Goal: Communication & Community: Answer question/provide support

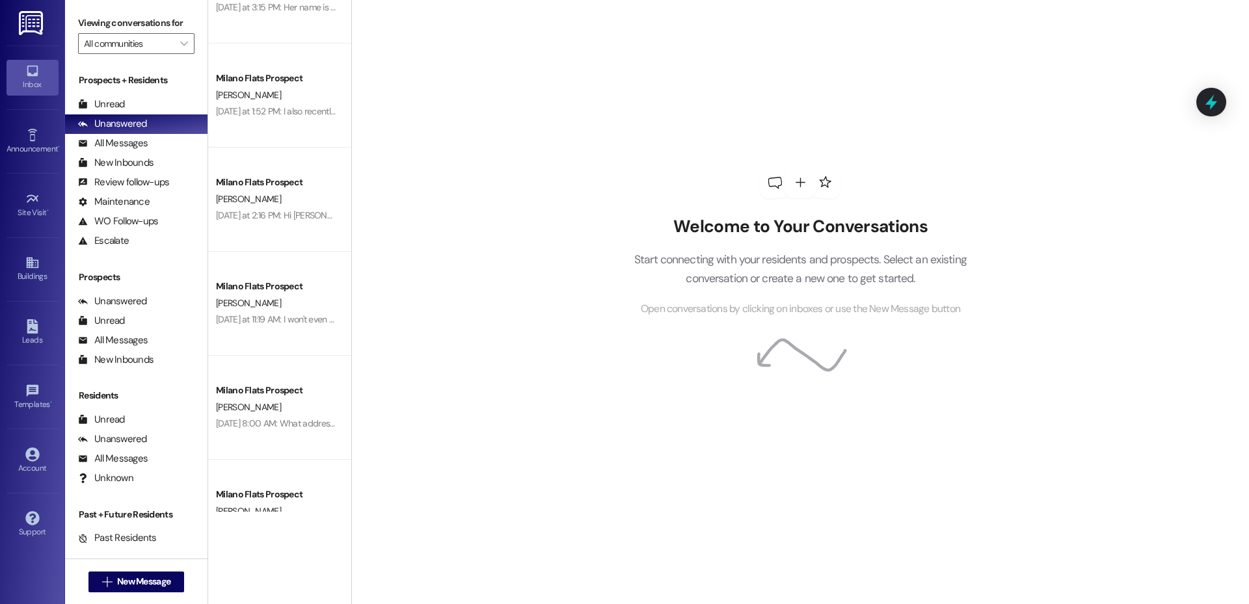
scroll to position [1215, 0]
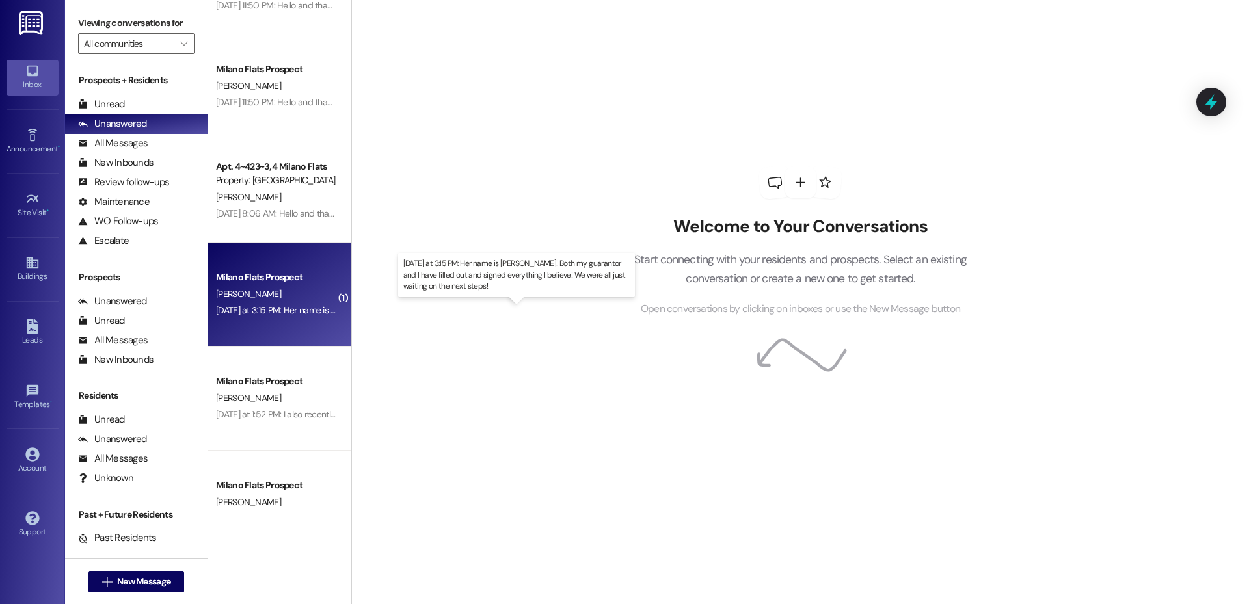
click at [280, 304] on div "Yesterday at 3:15 PM: Her name is Gabrielle Sanchez! Both my guarantor and I ha…" at bounding box center [521, 310] width 611 height 12
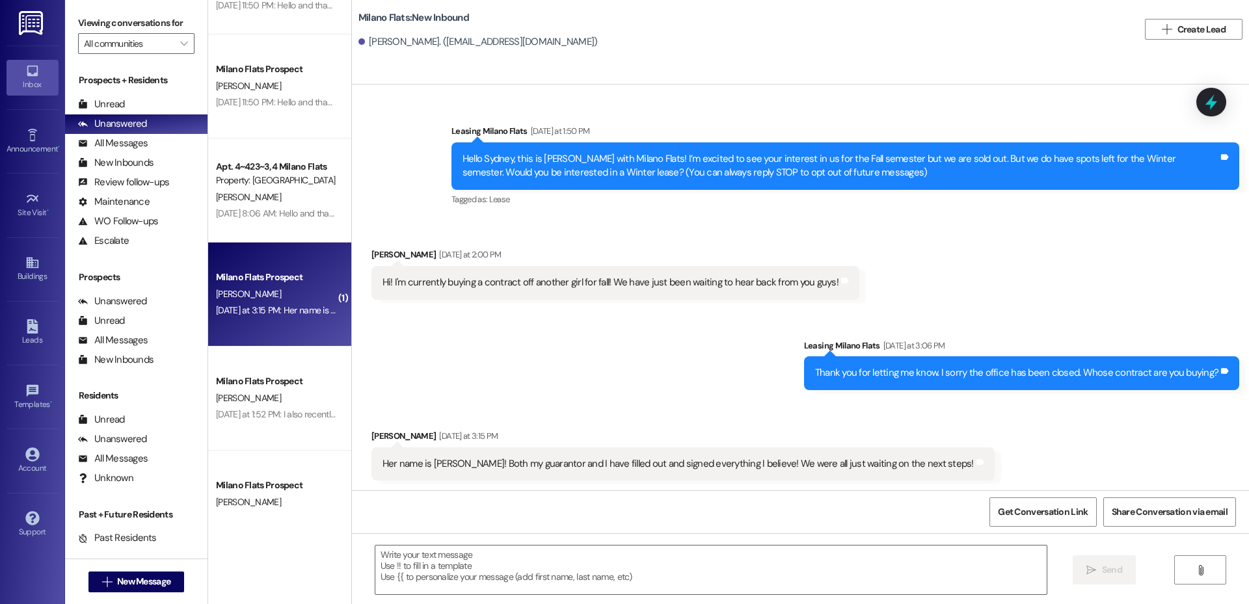
scroll to position [1, 0]
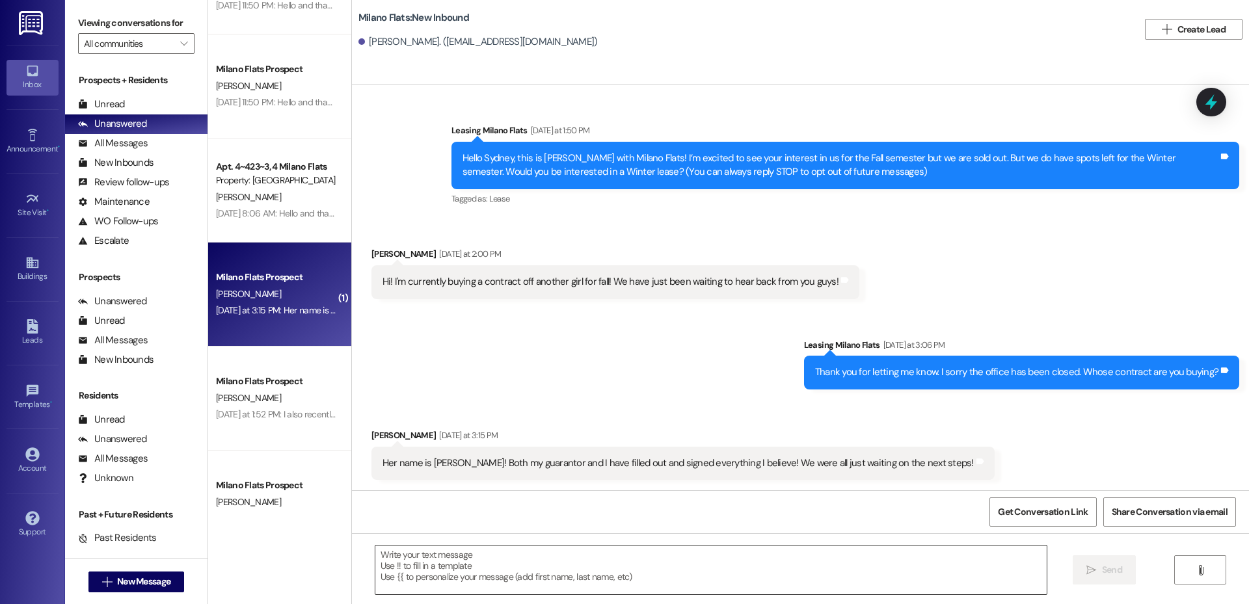
click at [612, 559] on textarea at bounding box center [710, 570] width 671 height 49
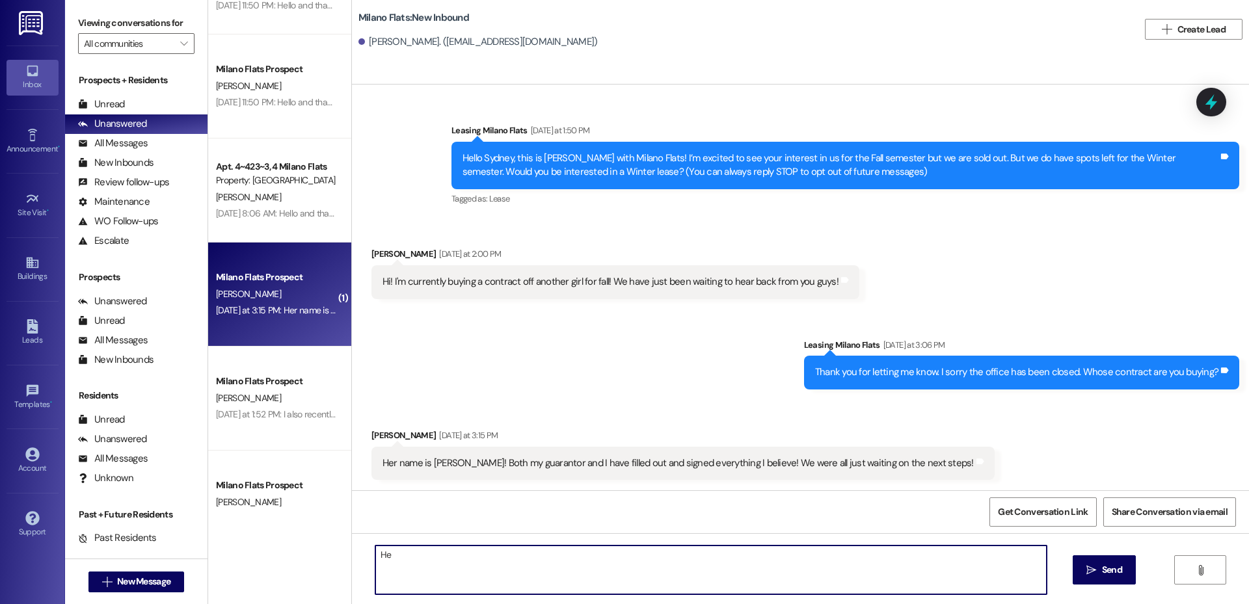
type textarea "H"
click at [595, 551] on textarea at bounding box center [710, 570] width 671 height 49
click at [595, 560] on textarea at bounding box center [710, 570] width 671 height 49
paste textarea "Good Morning Sydney, This is Liz with Milano Flats! Your lease and Buyer Agreem…"
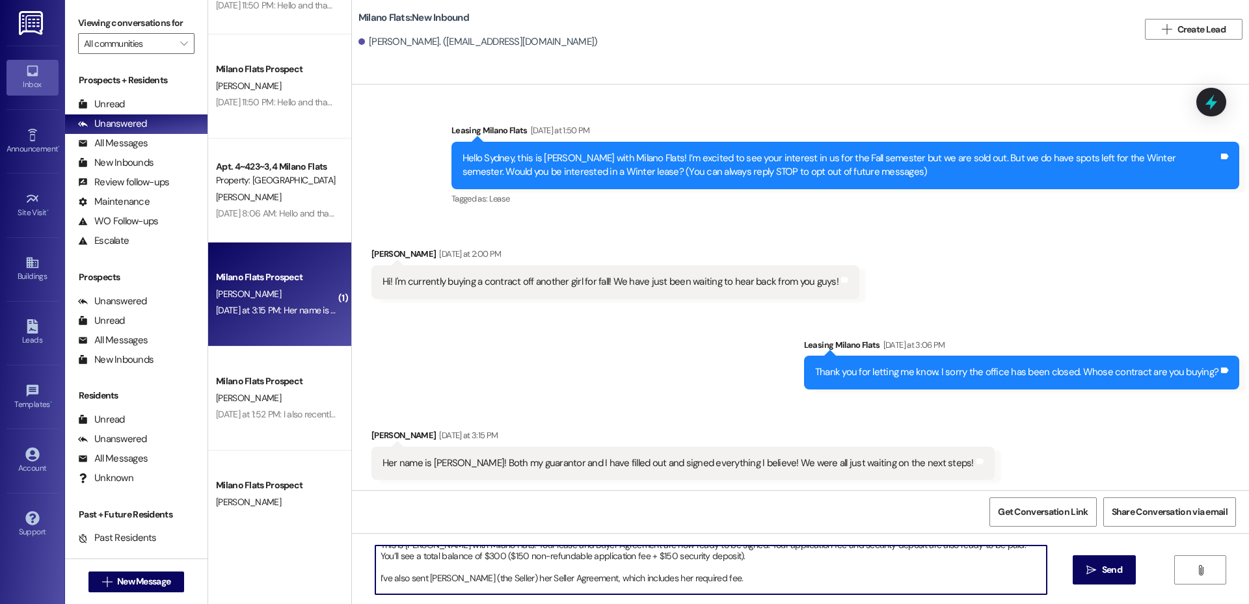
scroll to position [0, 0]
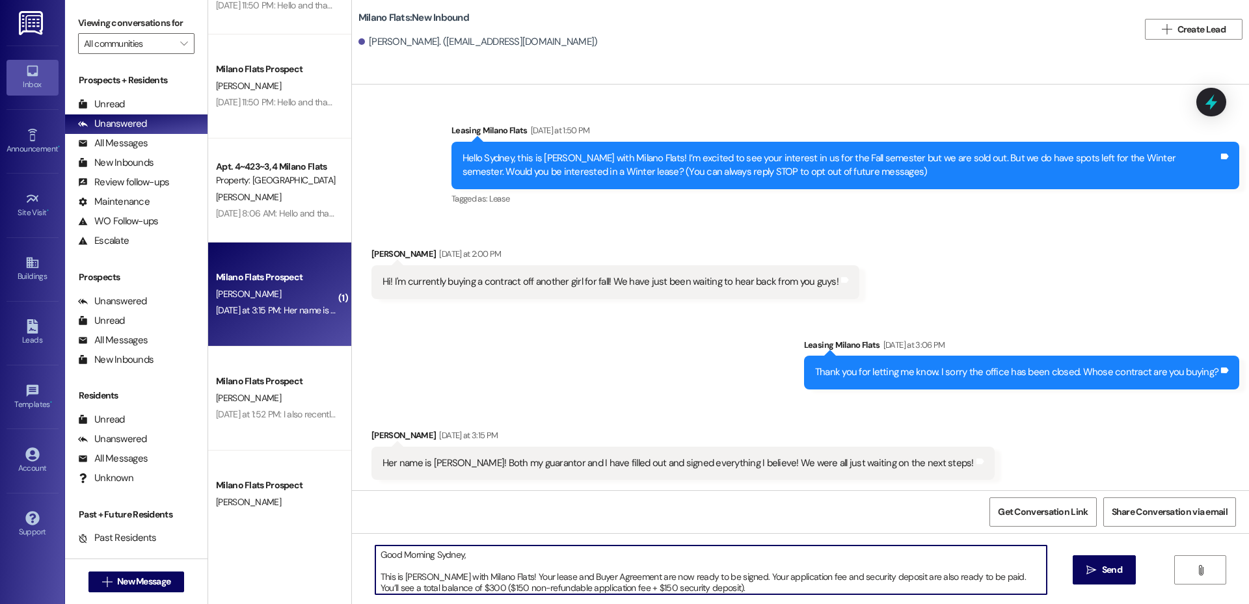
click at [375, 578] on textarea "Good Morning Sydney, This is Liz with Milano Flats! Your lease and Buyer Agreem…" at bounding box center [710, 570] width 671 height 49
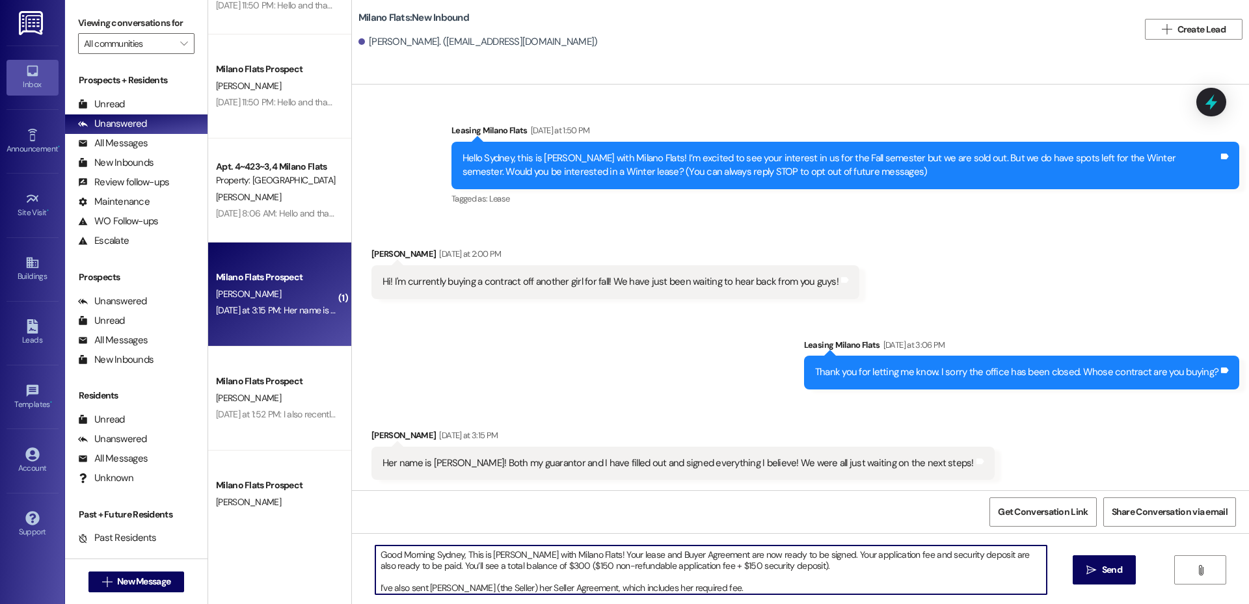
click at [375, 587] on textarea "Good Morning Sydney, This is Liz with Milano Flats! Your lease and Buyer Agreem…" at bounding box center [710, 570] width 671 height 49
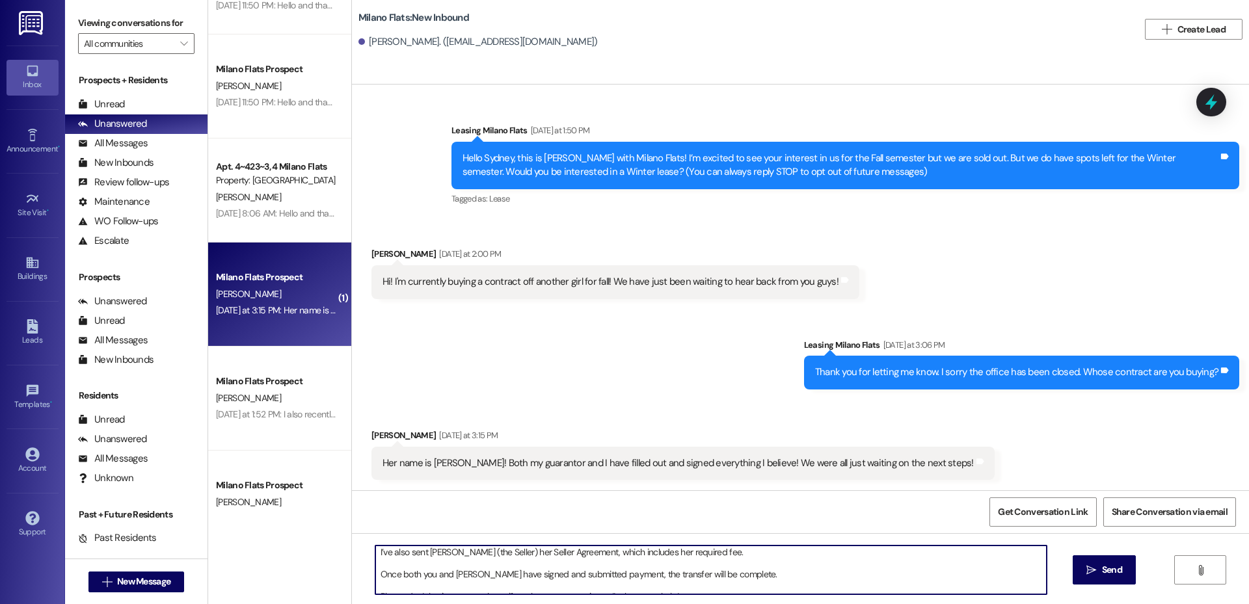
scroll to position [36, 0]
click at [375, 561] on textarea "Good Morning Sydney, This is Liz with Milano Flats! Your lease and Buyer Agreem…" at bounding box center [710, 570] width 671 height 49
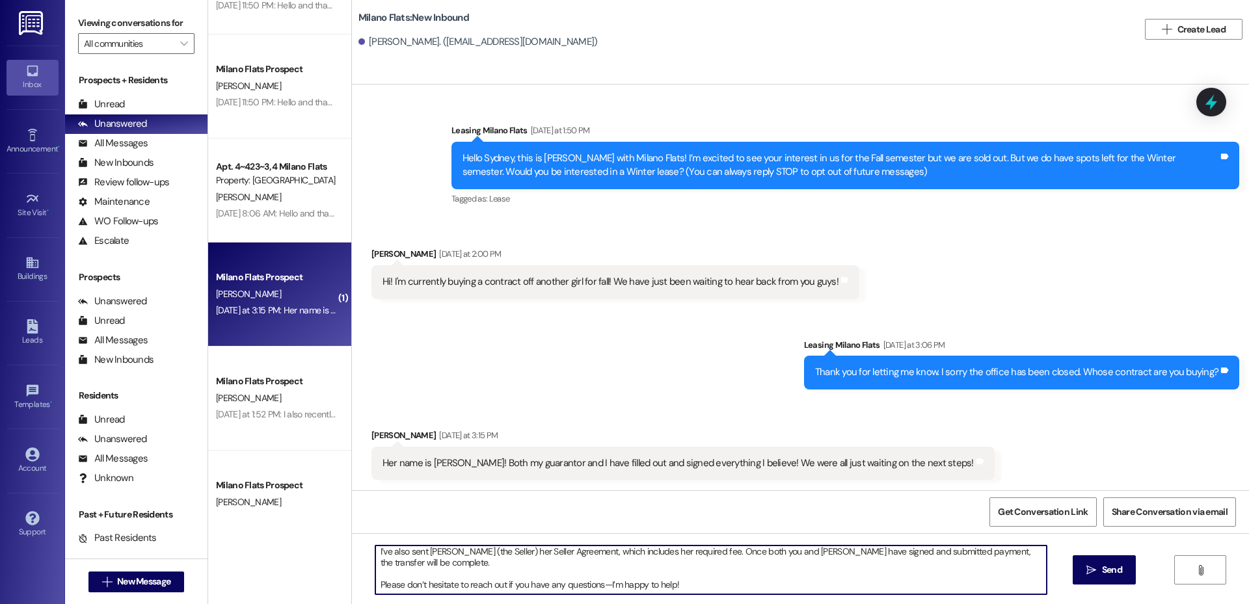
click at [375, 584] on textarea "Good Morning Sydney, This is Liz with Milano Flats! Your lease and Buyer Agreem…" at bounding box center [710, 570] width 671 height 49
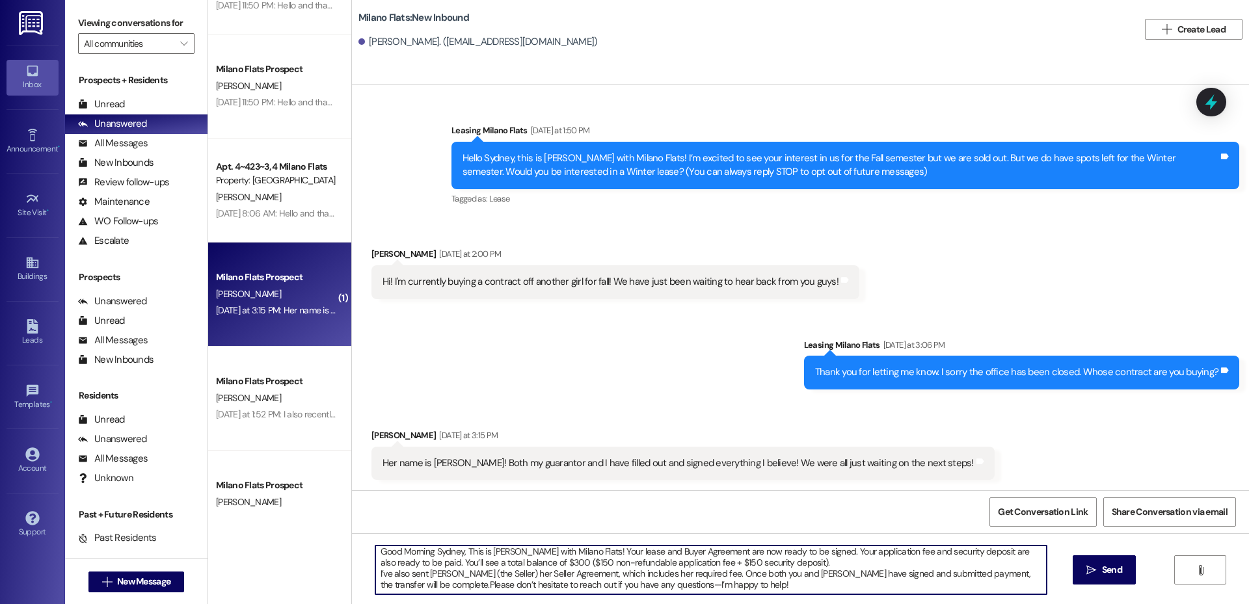
scroll to position [3, 0]
click at [641, 584] on textarea "Good Morning Sydney, This is Liz with Milano Flats! Your lease and Buyer Agreem…" at bounding box center [710, 570] width 671 height 49
type textarea "Good Morning Sydney, This is Liz with Milano Flats! Your lease and Buyer Agreem…"
click at [1102, 562] on button " Send" at bounding box center [1104, 570] width 63 height 29
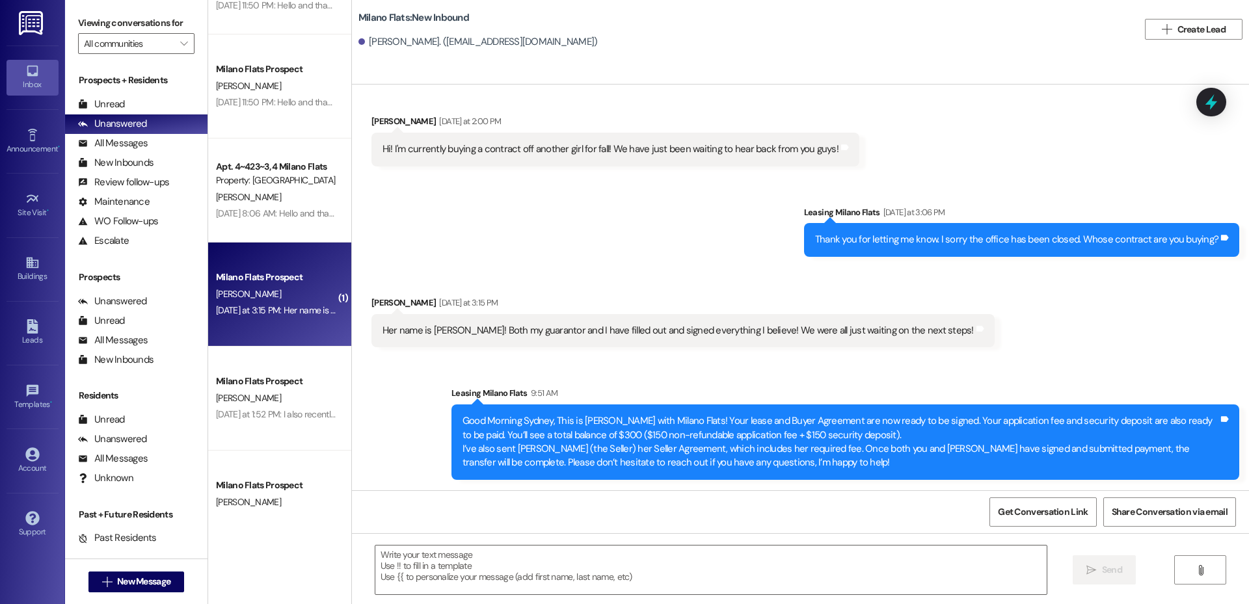
scroll to position [1366, 0]
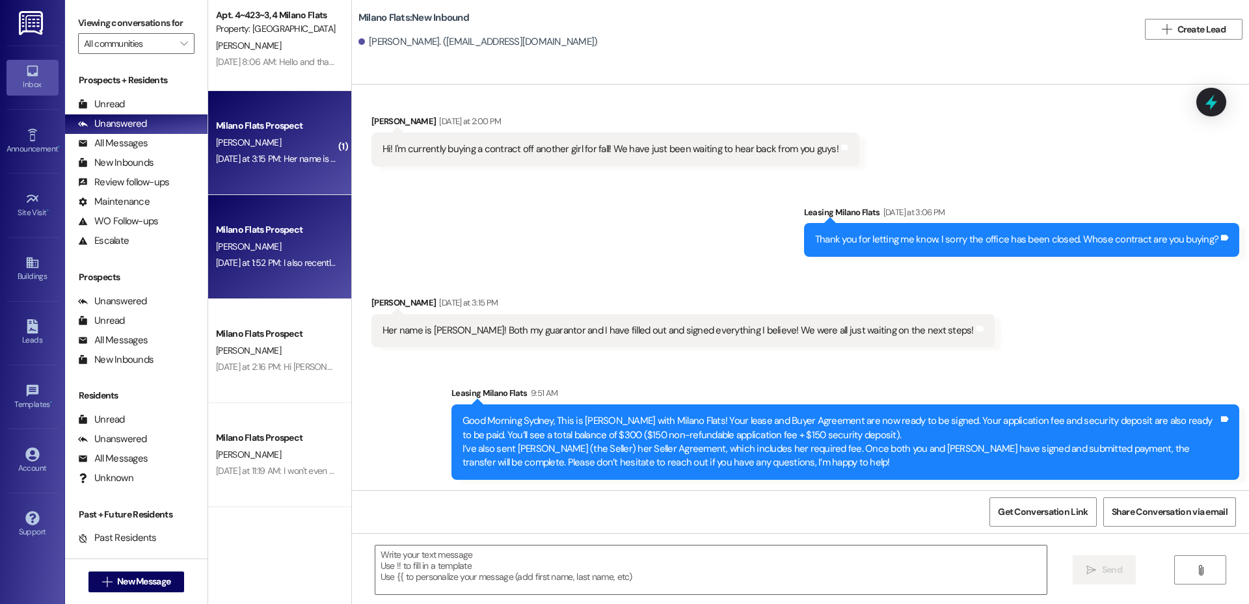
click at [275, 284] on div "Milano Flats Prospect E. Mcinelly Yesterday at 1:52 PM: I also recently sold my…" at bounding box center [279, 247] width 143 height 104
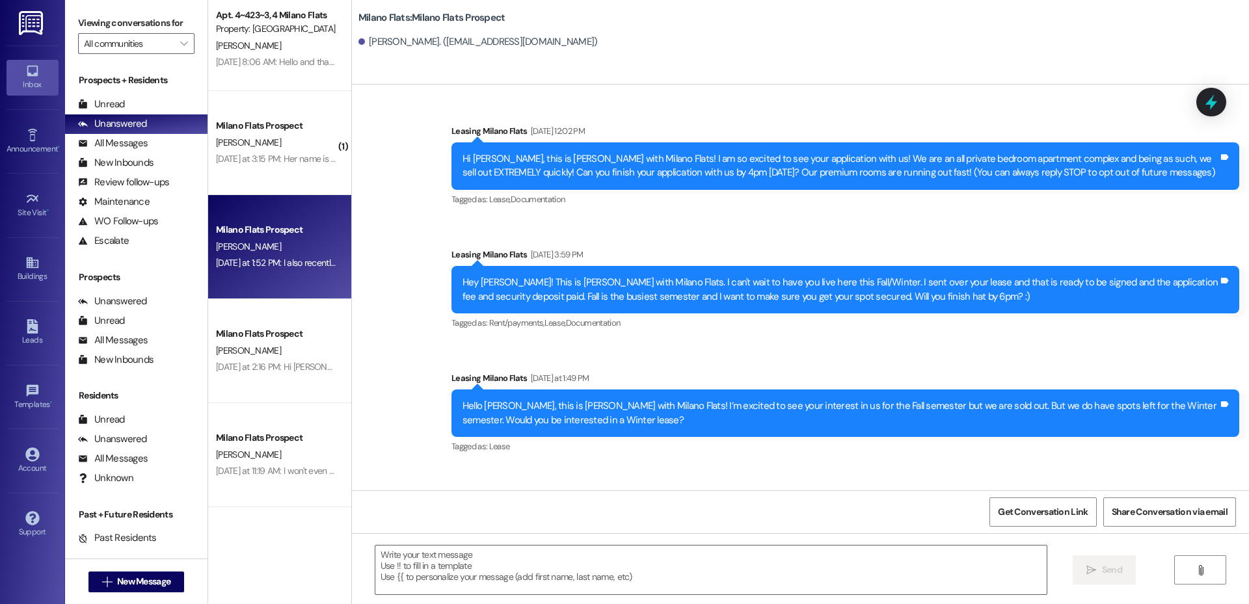
scroll to position [139, 0]
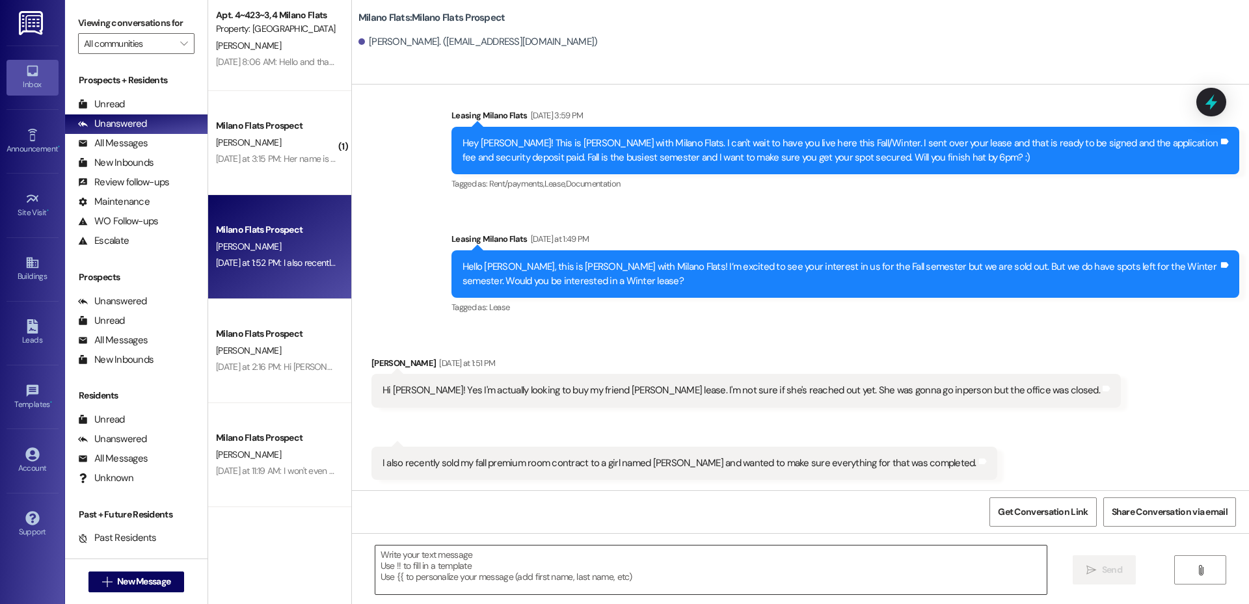
click at [563, 555] on textarea at bounding box center [710, 570] width 671 height 49
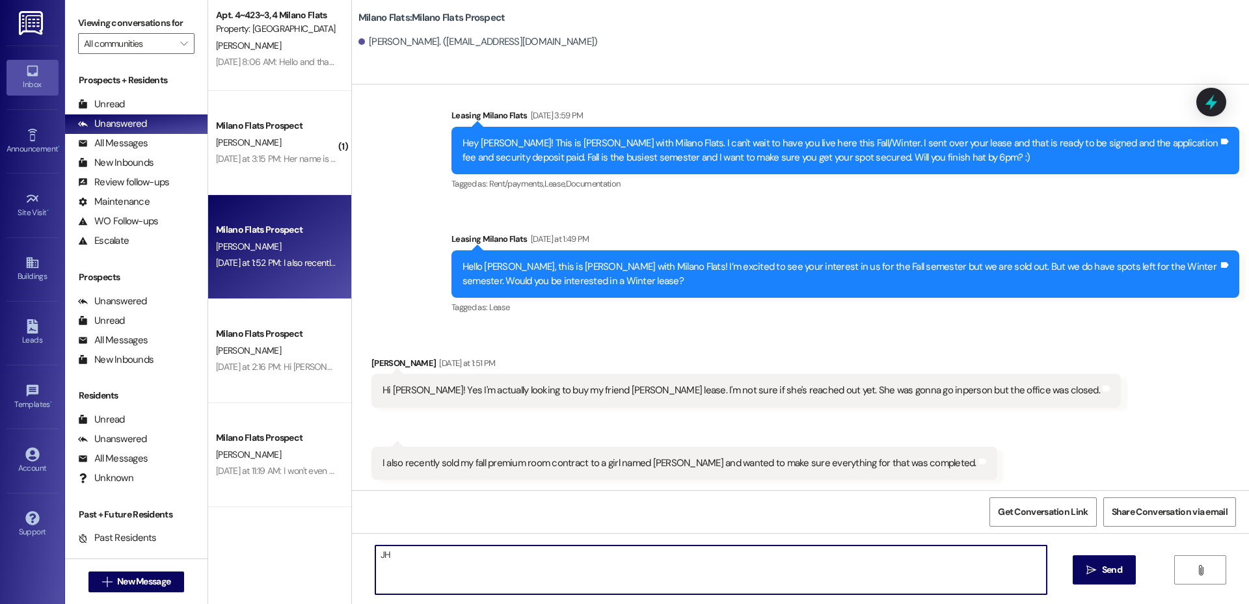
type textarea "J"
type textarea "Hi Emma, this is Liz with Milano Flats. Your lease along with buyer agreement a…"
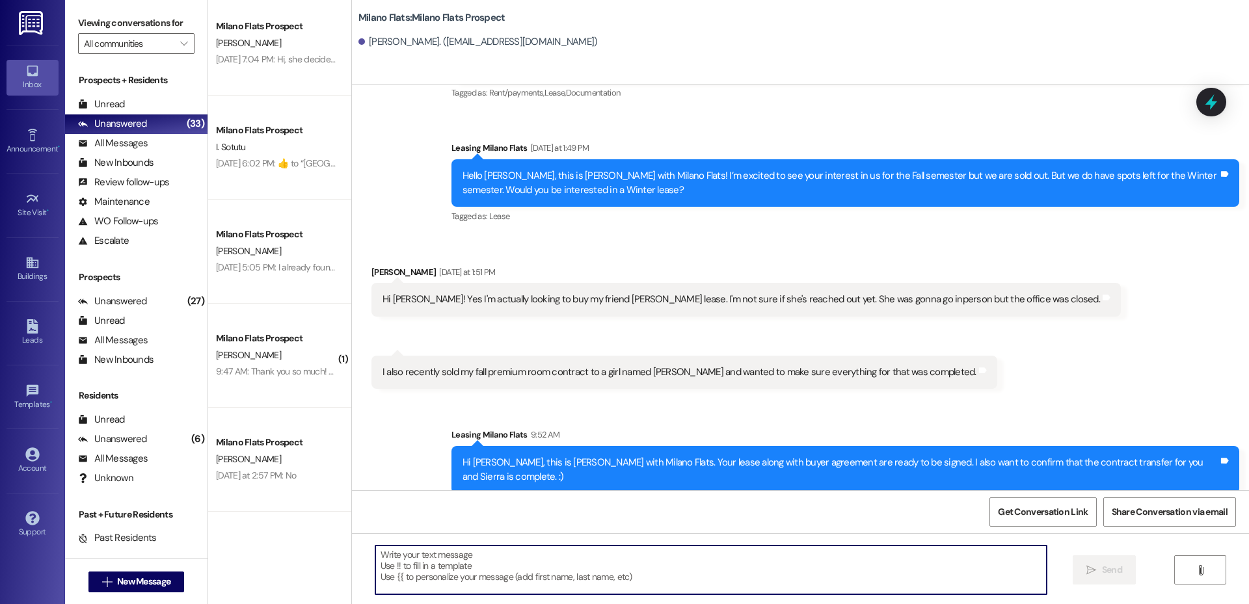
scroll to position [2277, 0]
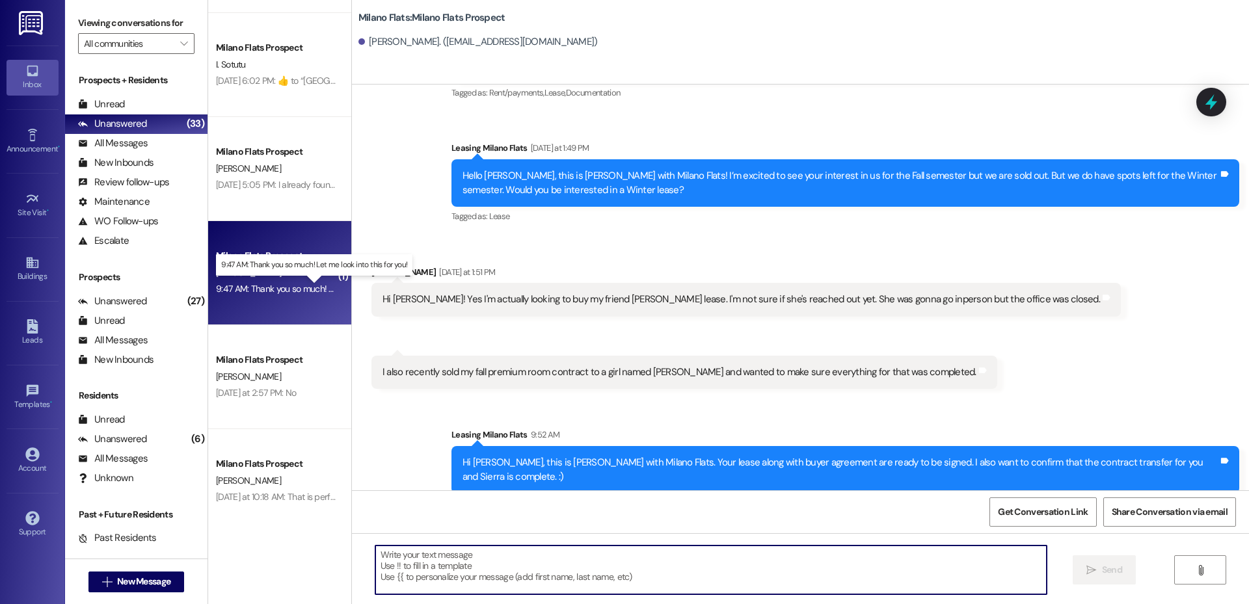
click at [278, 288] on div "9:47 AM: Thank you so much! Let me look into this for you! 9:47 AM: Thank you s…" at bounding box center [324, 289] width 217 height 12
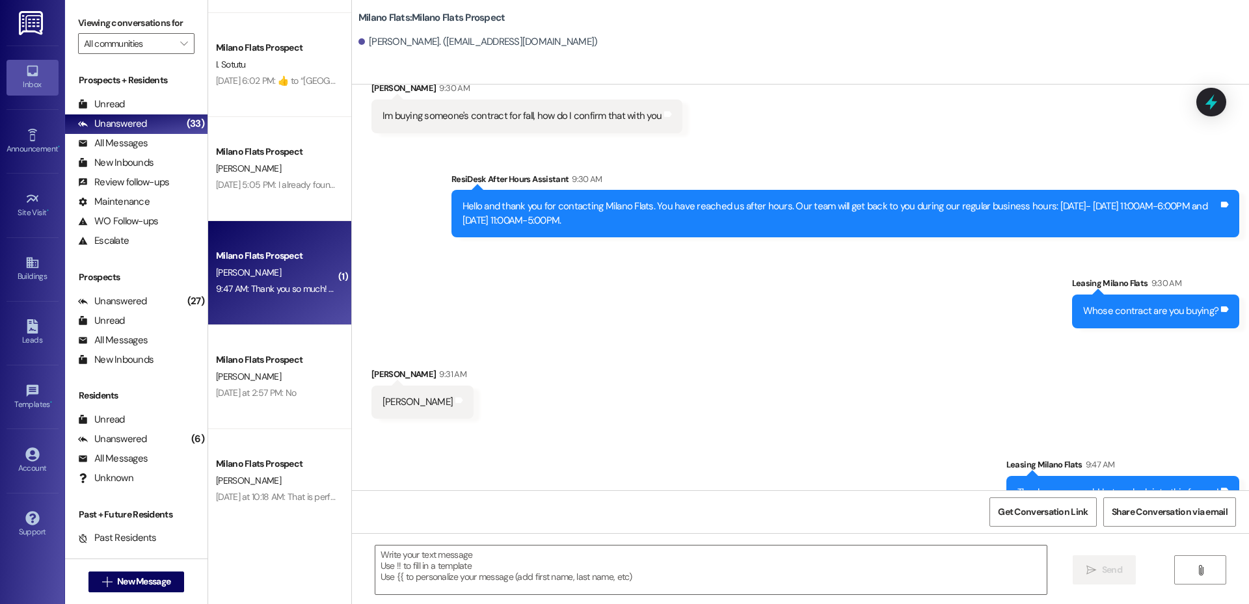
scroll to position [196, 0]
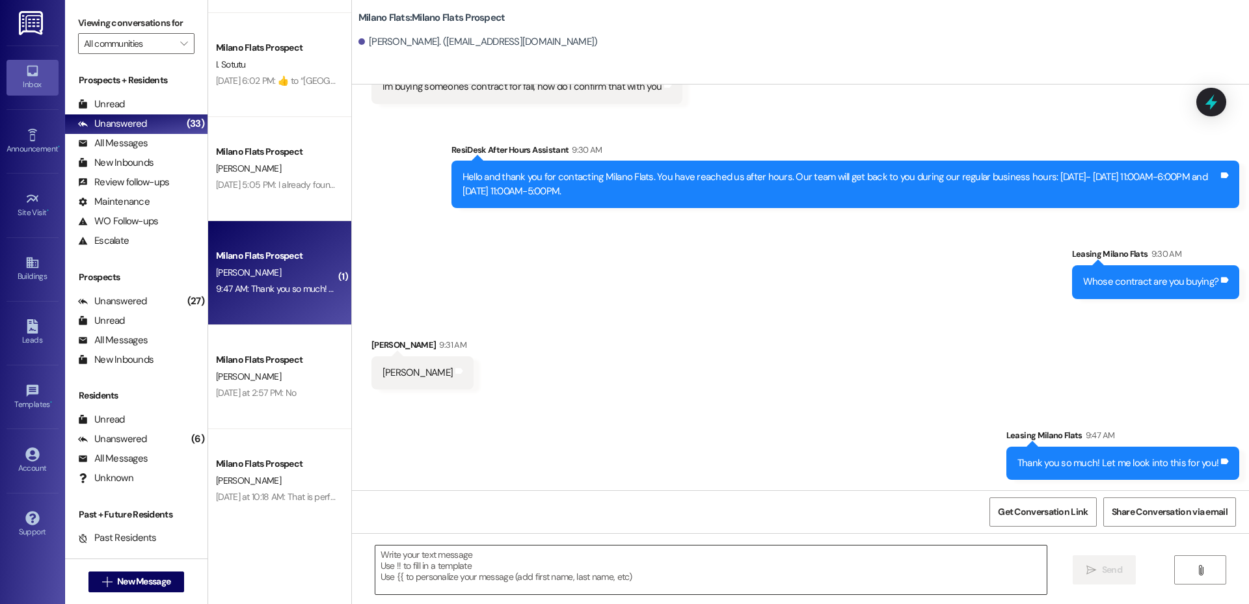
click at [519, 556] on textarea at bounding box center [710, 570] width 671 height 49
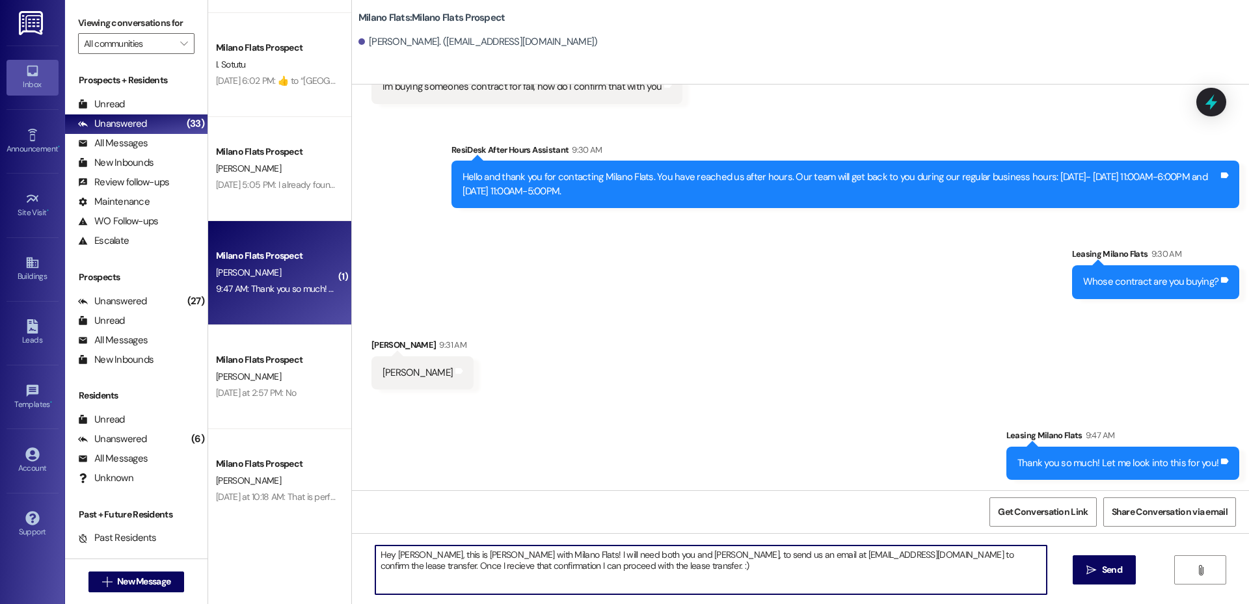
click at [387, 567] on textarea "Hey Rachael, this is Liz with Milano Flats! I will need both you and Miriam Jon…" at bounding box center [710, 570] width 671 height 49
type textarea "Hey Rachael, this is Liz with Milano Flats! I will need both you and Miriam Jon…"
click at [1072, 564] on div "Hey Rachael, this is Liz with Milano Flats! I will need both you and Miriam Jon…" at bounding box center [800, 582] width 897 height 98
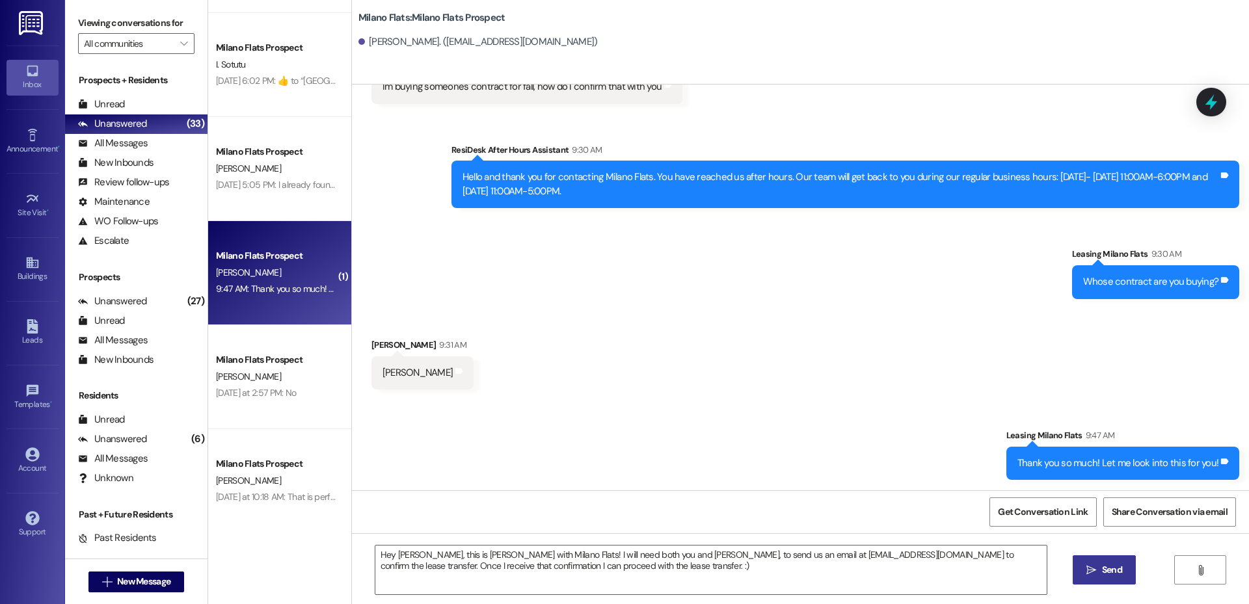
click at [1085, 578] on button " Send" at bounding box center [1104, 570] width 63 height 29
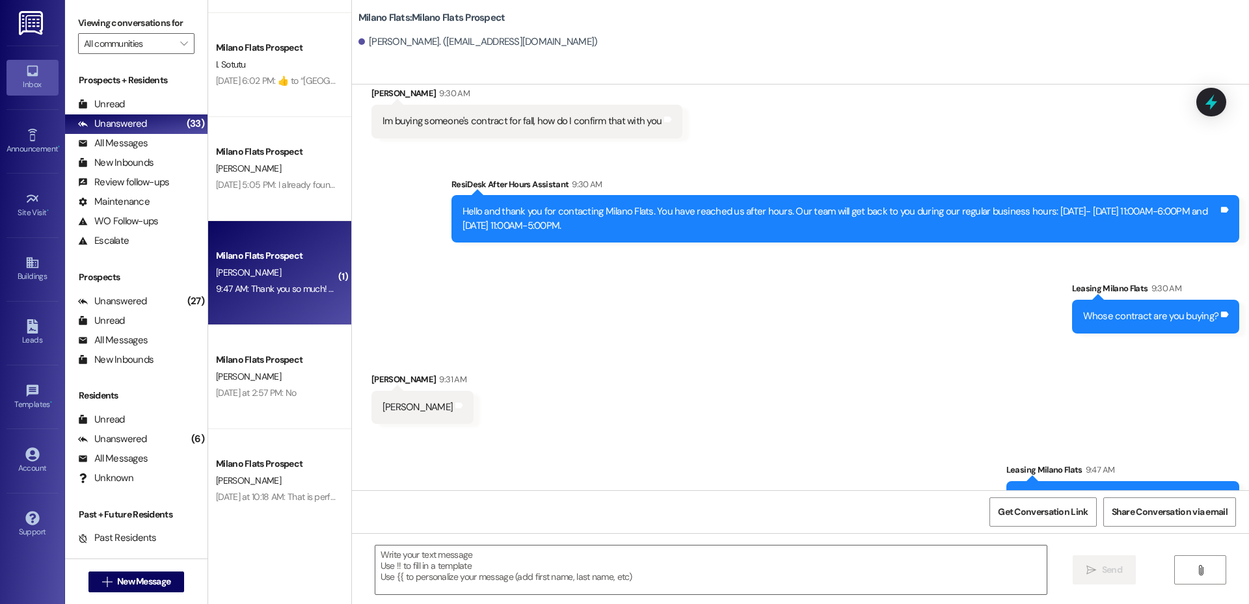
scroll to position [301, 0]
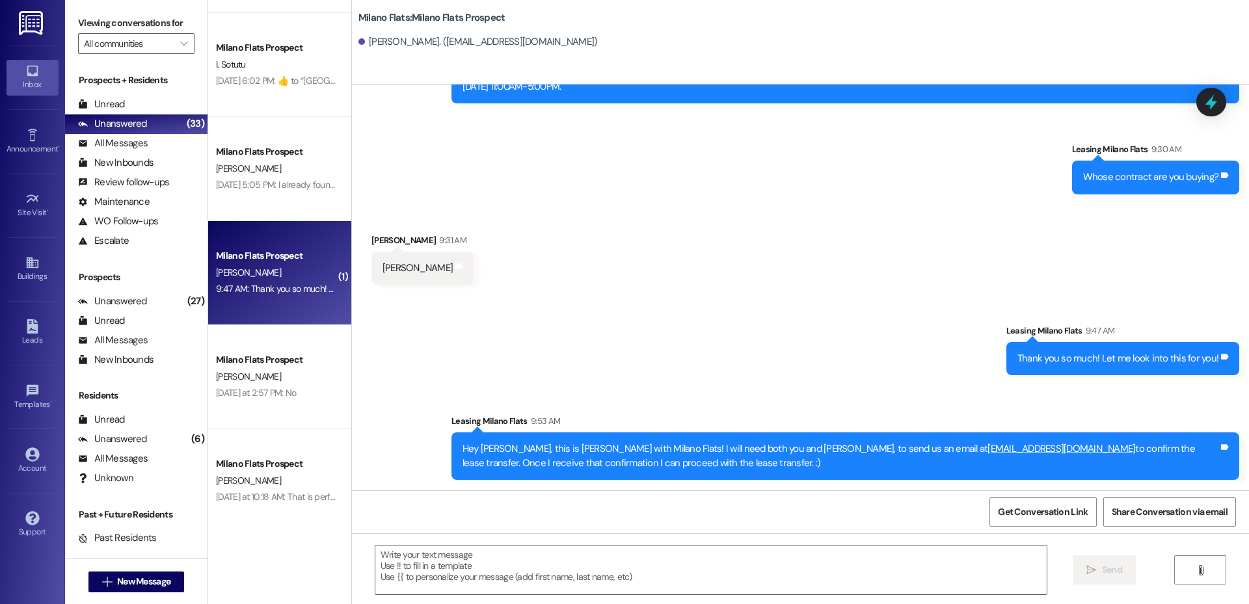
drag, startPoint x: 453, startPoint y: 448, endPoint x: 682, endPoint y: 474, distance: 231.2
click at [682, 474] on div "Hey Rachael, this is Liz with Milano Flats! I will need both you and Miriam Jon…" at bounding box center [846, 456] width 788 height 47
copy div "Hey Rachael, this is Liz with Milano Flats! I will need both you and Miriam Jon…"
click at [155, 580] on span "New Message" at bounding box center [143, 582] width 53 height 14
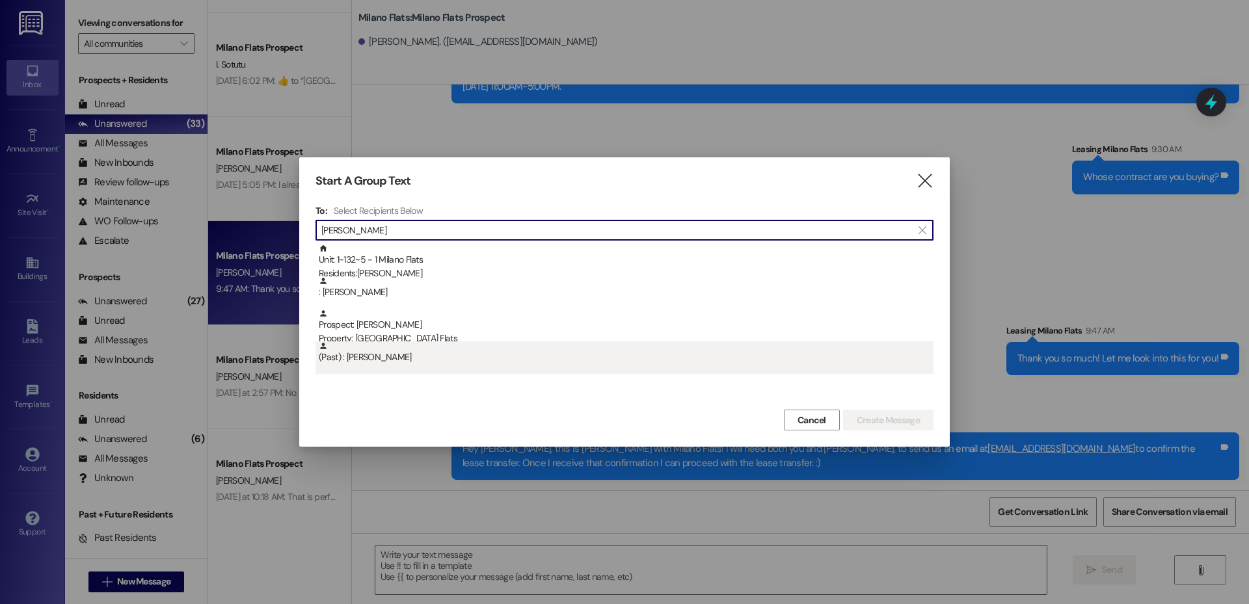
type input "miriam"
click at [407, 367] on div "(Past) : Miriam Jones" at bounding box center [625, 358] width 618 height 33
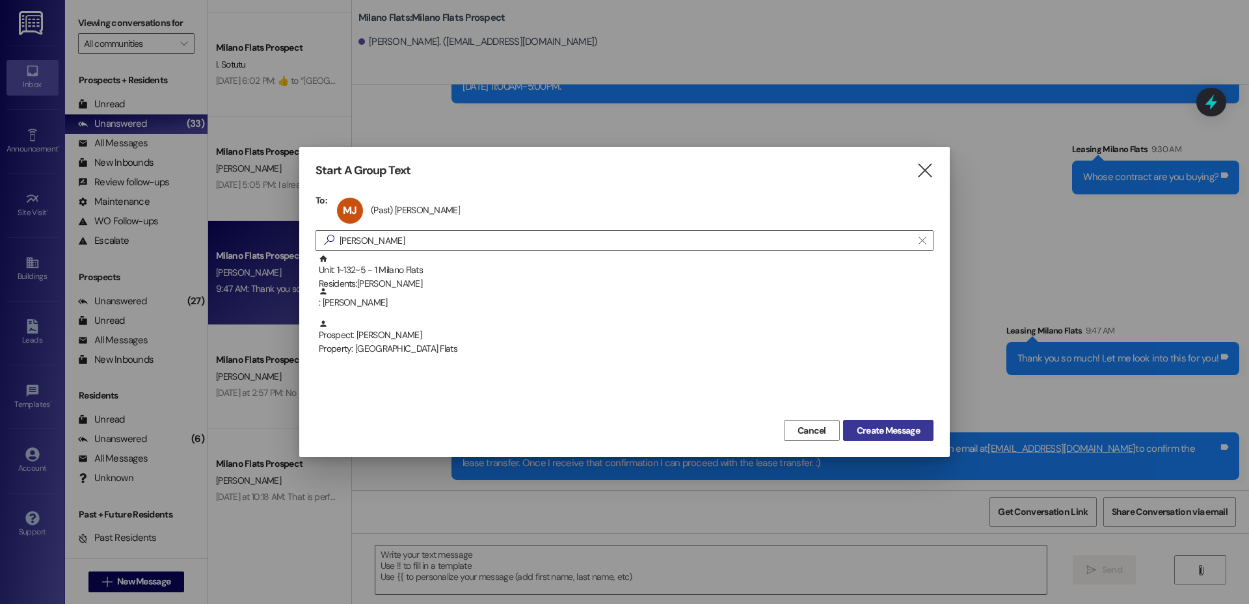
click at [888, 437] on span "Create Message" at bounding box center [888, 431] width 63 height 14
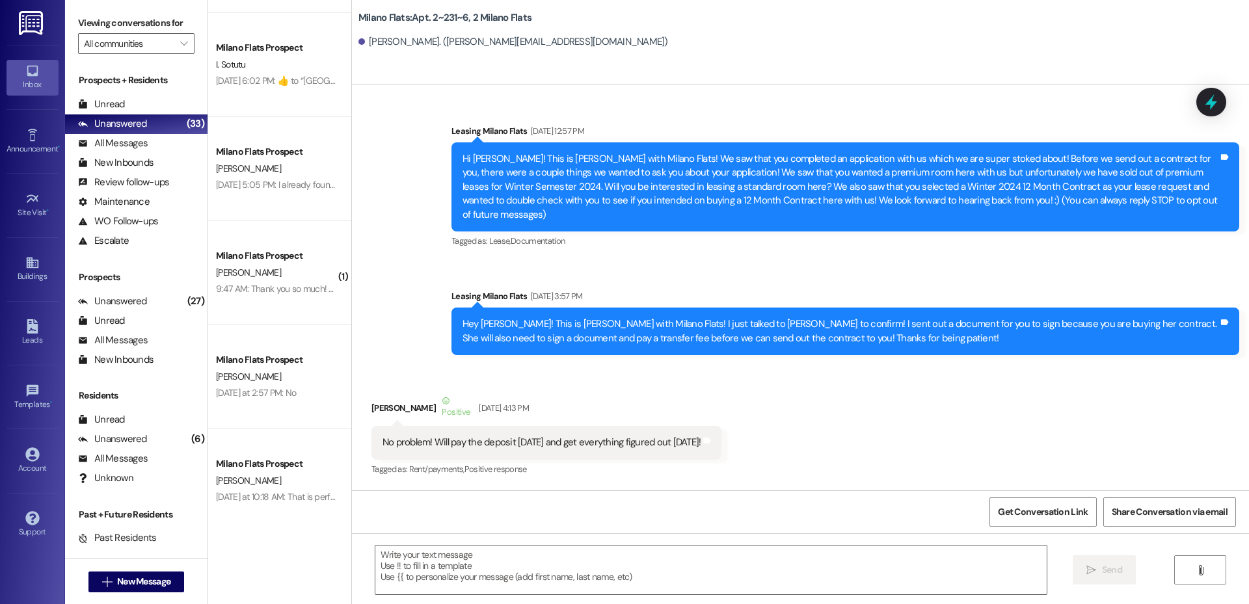
scroll to position [34763, 0]
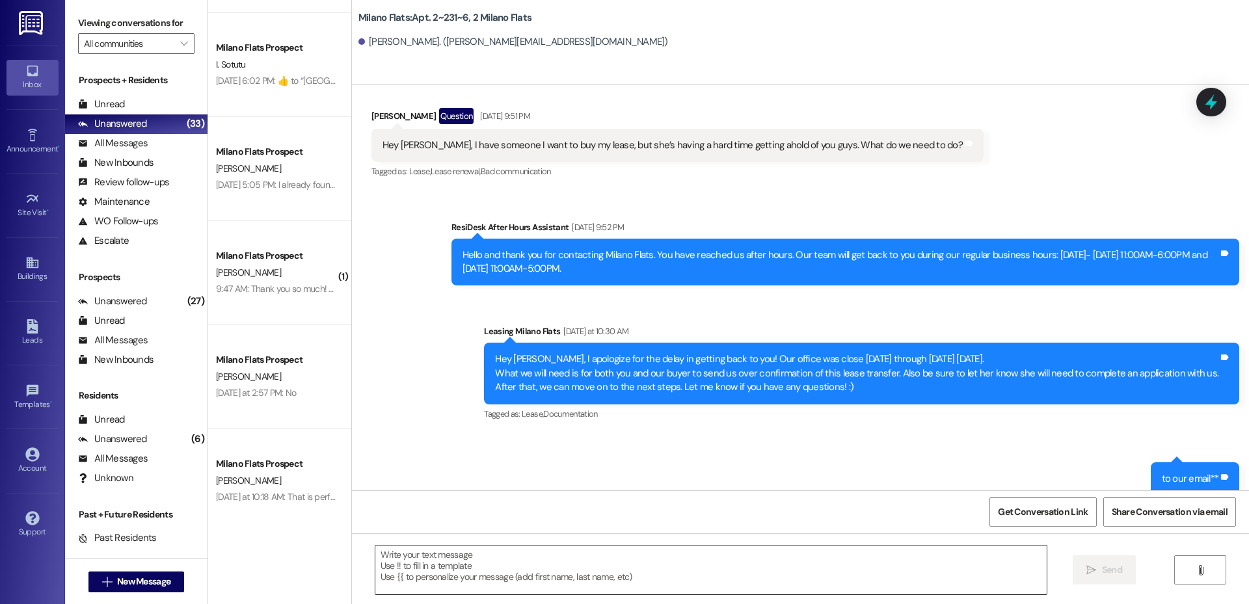
click at [496, 576] on textarea at bounding box center [710, 570] width 671 height 49
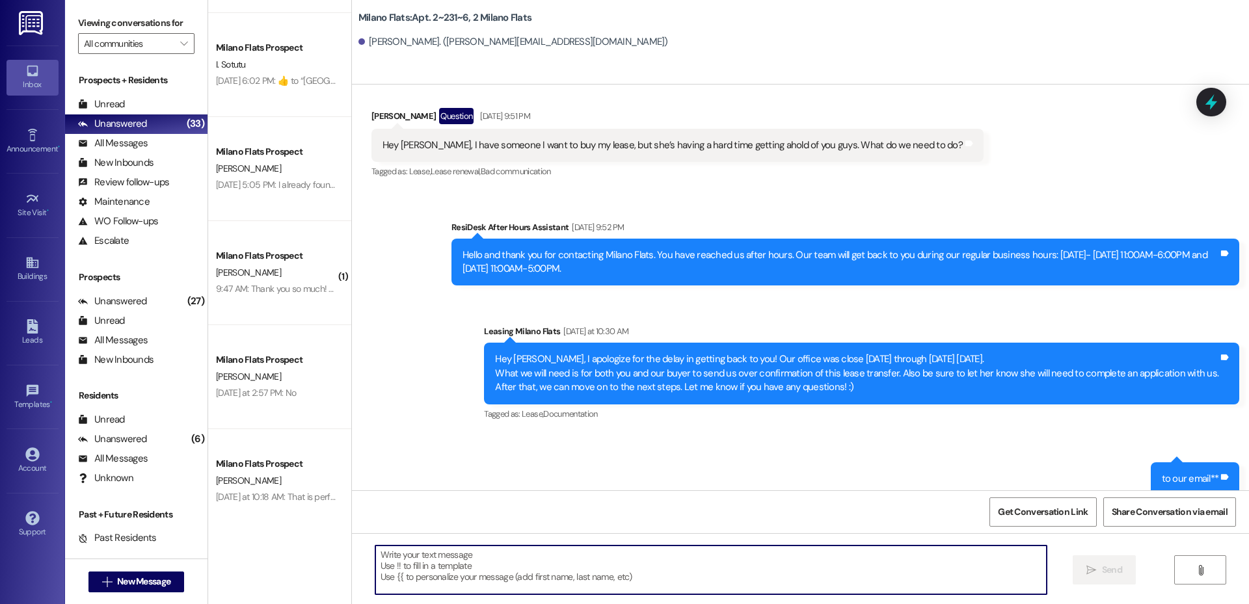
paste textarea "Hey Rachael, this is Liz with Milano Flats! I will need both you and Miriam Jon…"
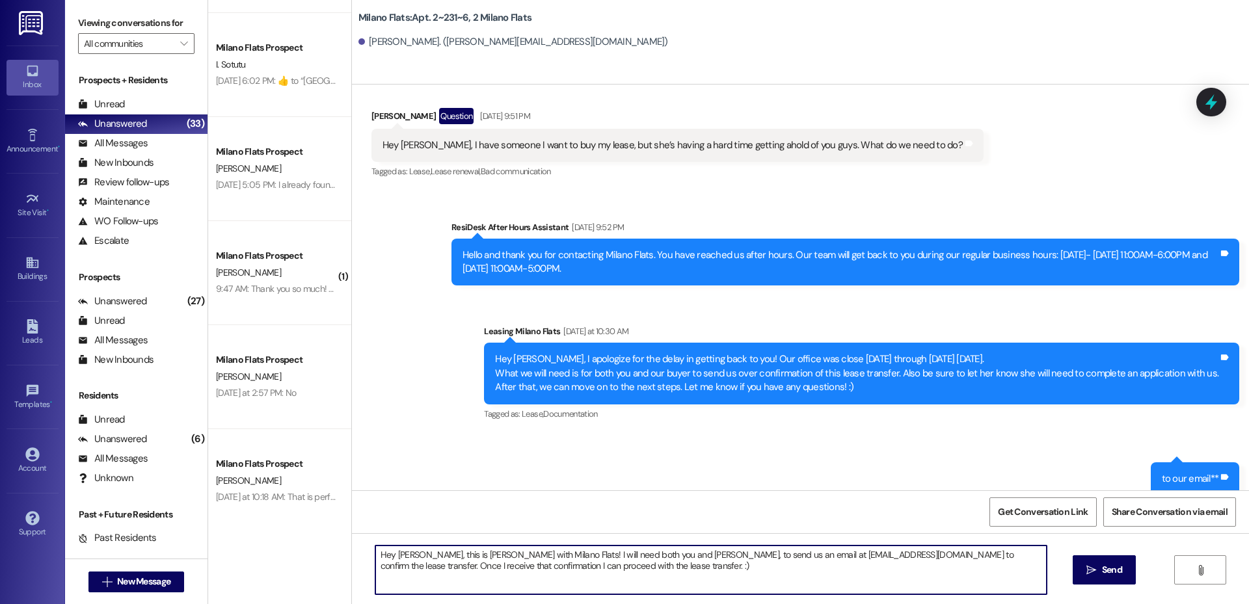
click at [416, 557] on textarea "Hey Rachael, this is Liz with Milano Flats! I will need both you and Miriam Jon…" at bounding box center [710, 570] width 671 height 49
drag, startPoint x: 606, startPoint y: 552, endPoint x: 658, endPoint y: 556, distance: 51.5
click at [658, 556] on textarea "Hey Miriam, this is Liz with Milano Flats! I will need both you and Miriam Jone…" at bounding box center [710, 570] width 671 height 49
type textarea "Hey Miriam, this is Liz with Milano Flats! I will need both you and your Buyer,…"
click at [1082, 576] on button " Send" at bounding box center [1104, 570] width 63 height 29
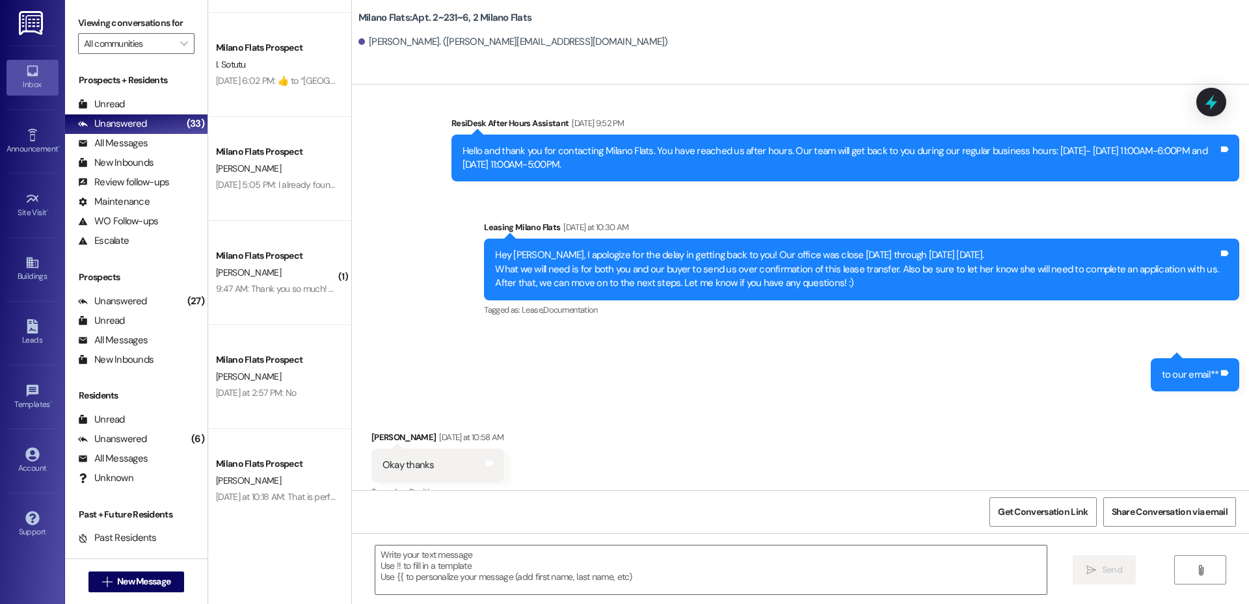
scroll to position [34868, 0]
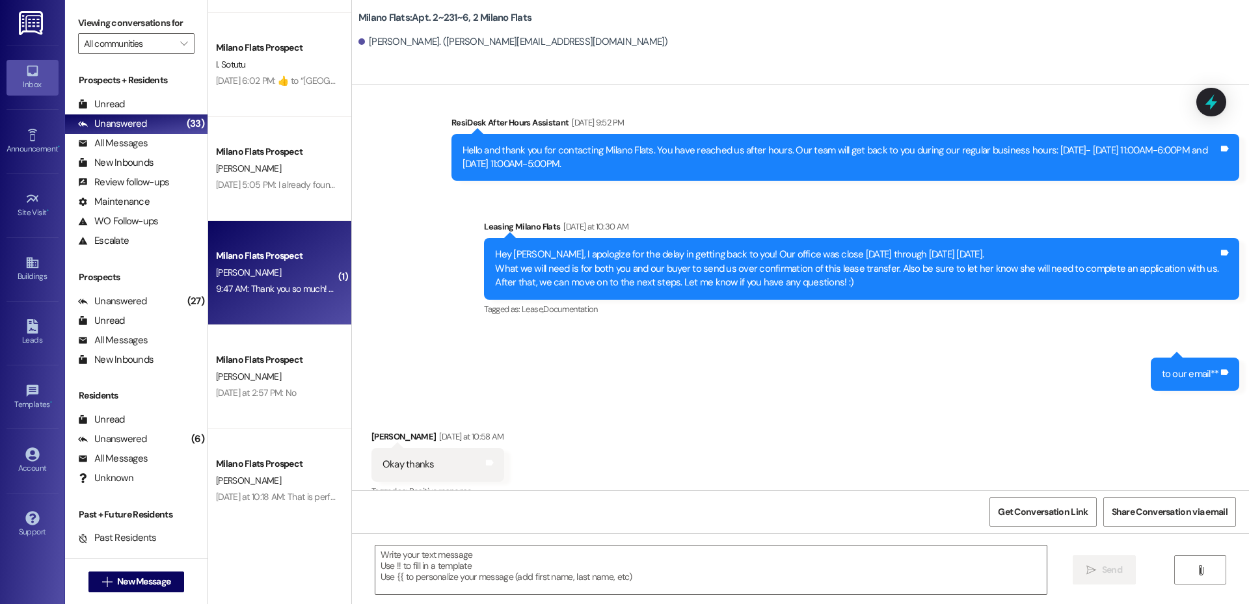
click at [274, 281] on div "9:47 AM: Thank you so much! Let me look into this for you! 9:47 AM: Thank you s…" at bounding box center [276, 289] width 123 height 16
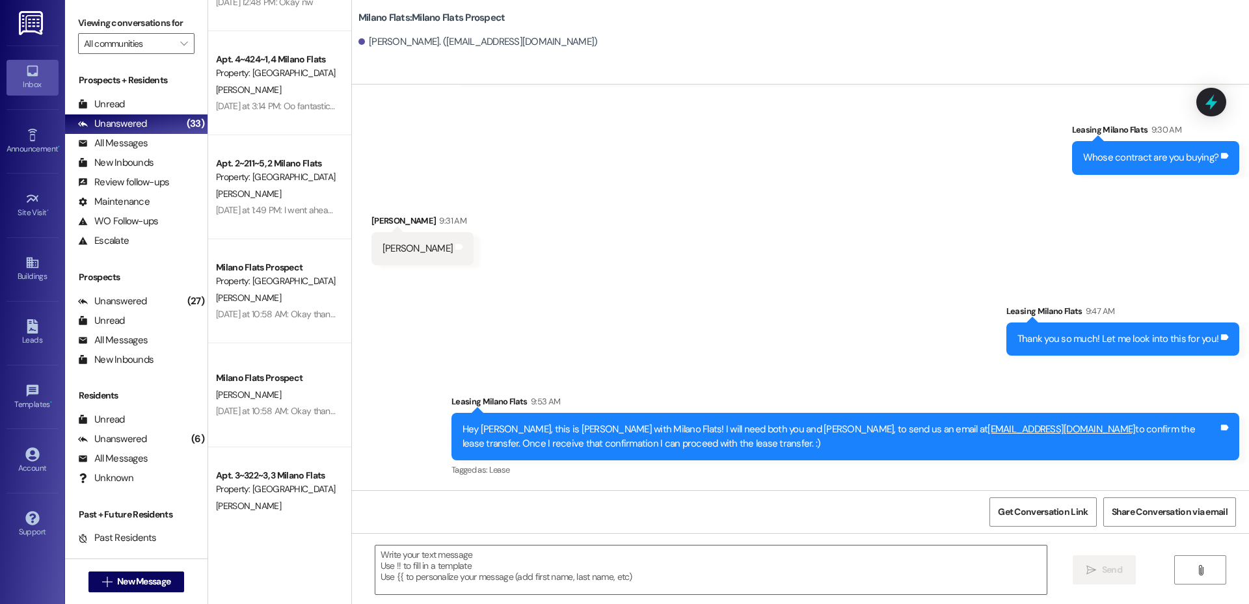
scroll to position [0, 0]
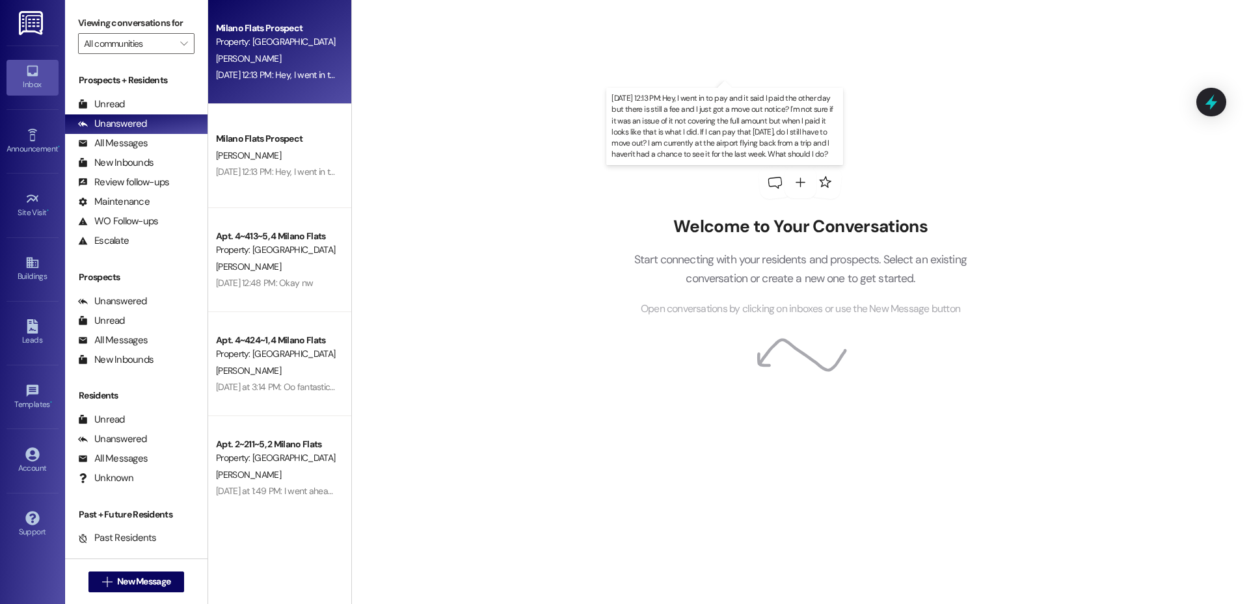
click at [292, 76] on div "[DATE] 12:13 PM: Hey, I went in to pay and it said I paid the other day but the…" at bounding box center [970, 75] width 1508 height 12
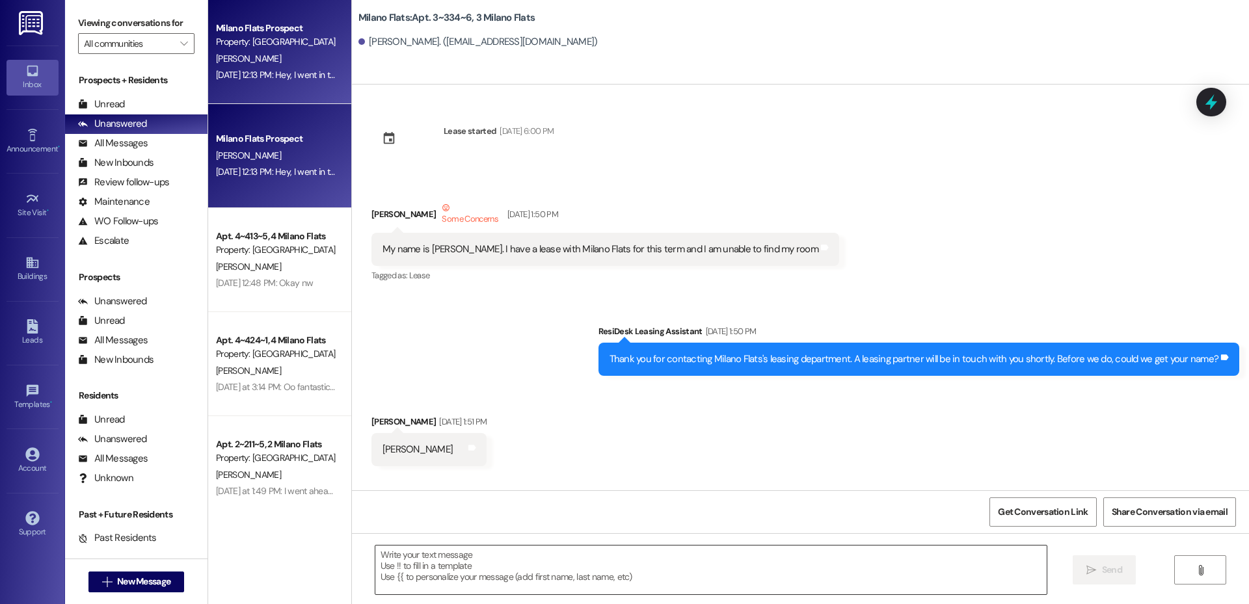
scroll to position [39721, 0]
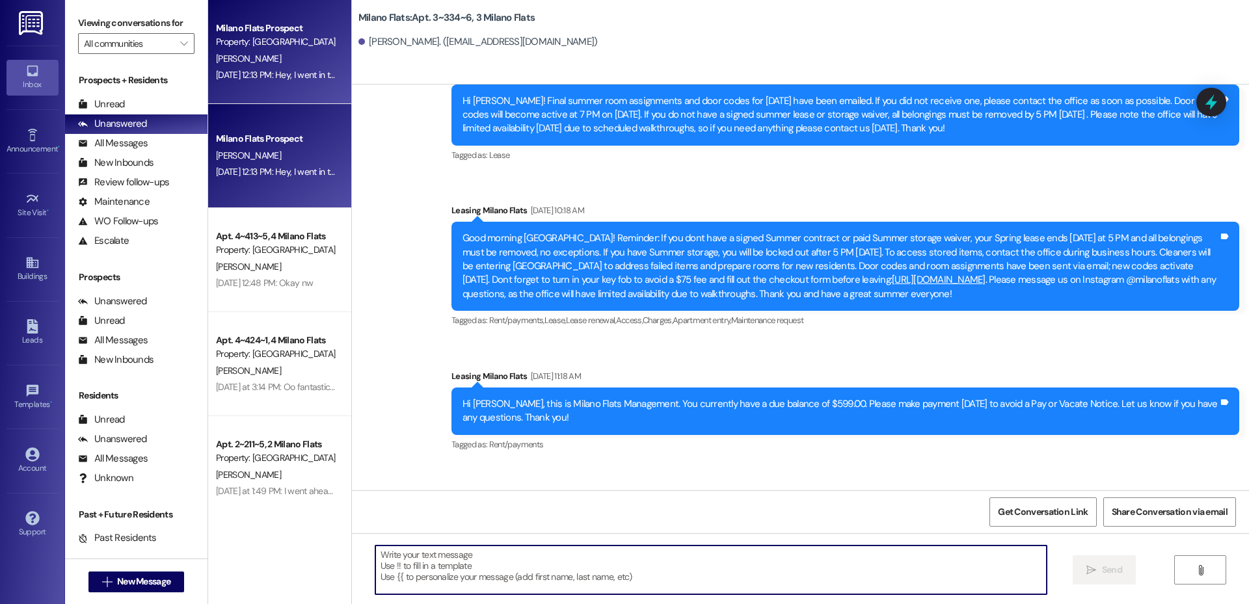
click at [560, 567] on textarea at bounding box center [710, 570] width 671 height 49
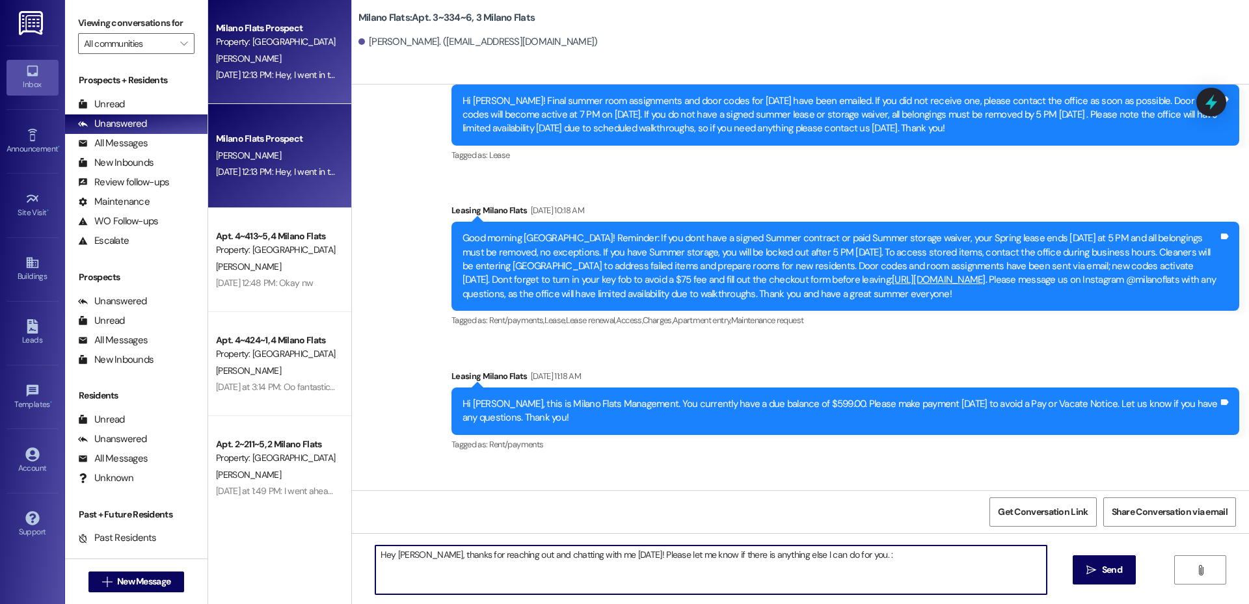
type textarea "Hey [PERSON_NAME], thanks for reaching out and chatting with me [DATE]! Please …"
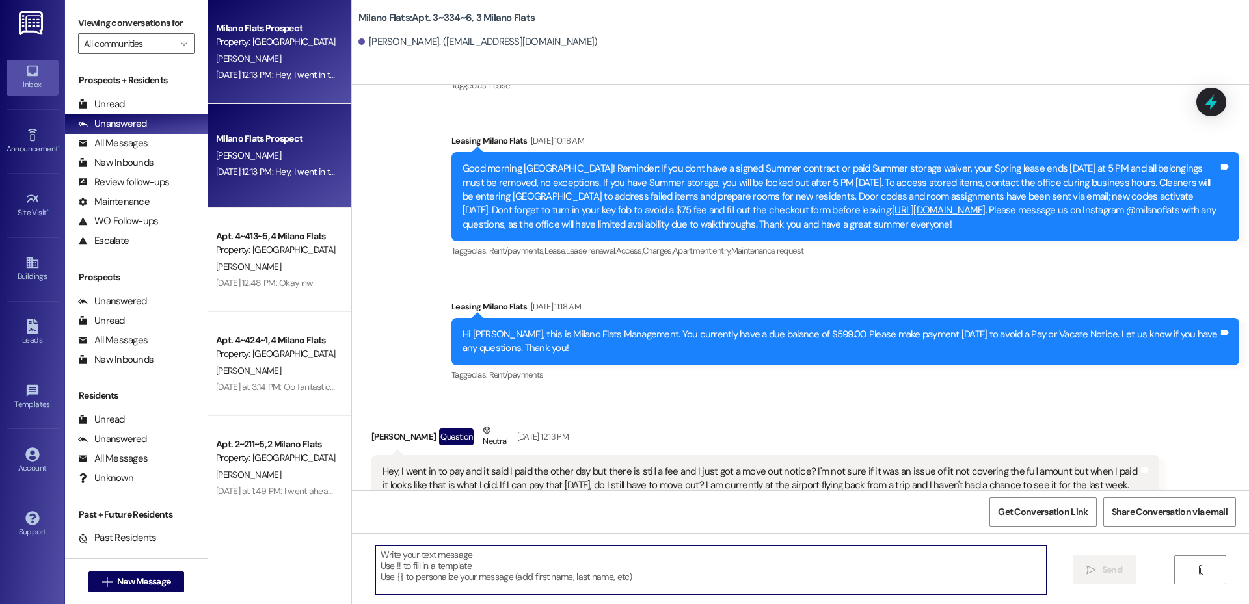
scroll to position [39811, 0]
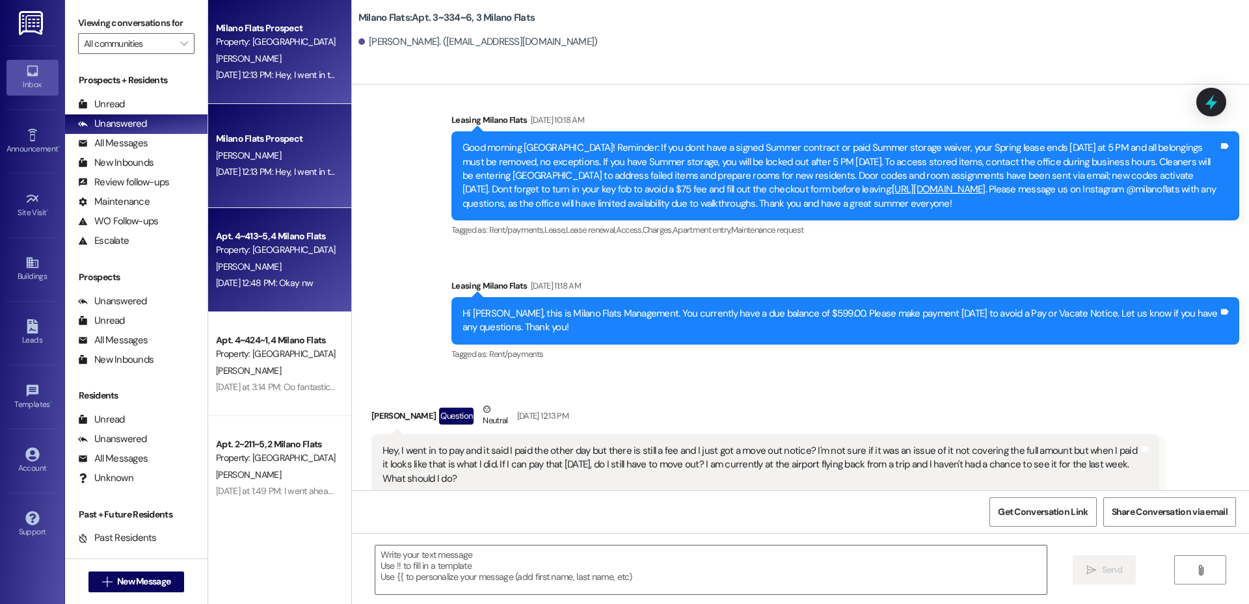
click at [284, 273] on div "[PERSON_NAME]" at bounding box center [276, 267] width 123 height 16
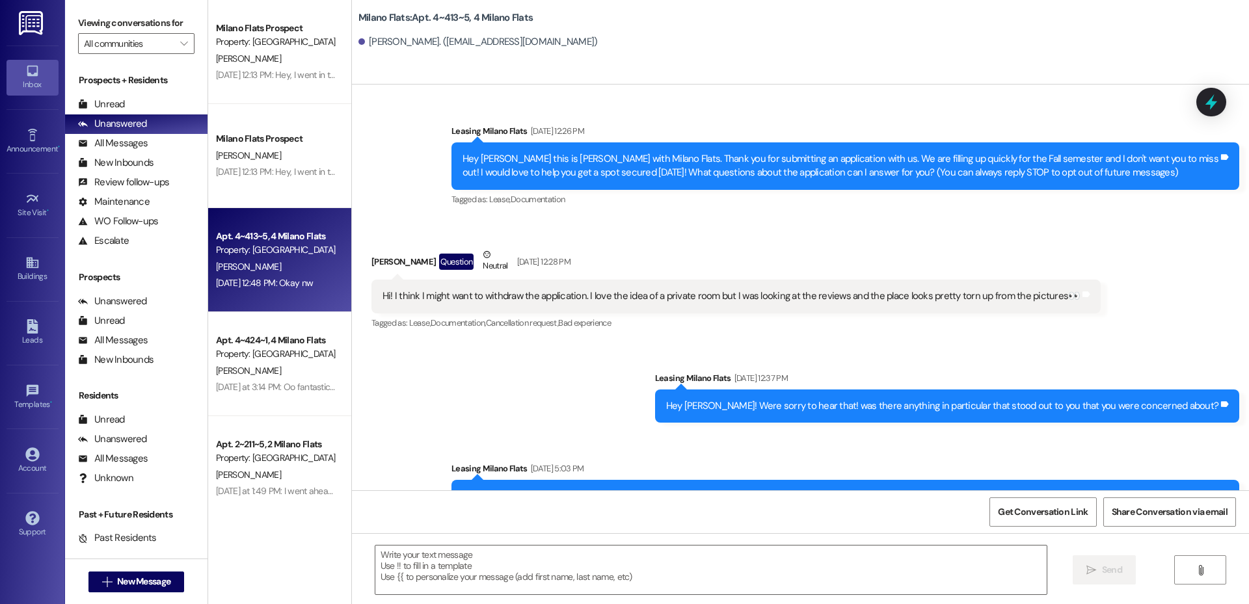
scroll to position [43082, 0]
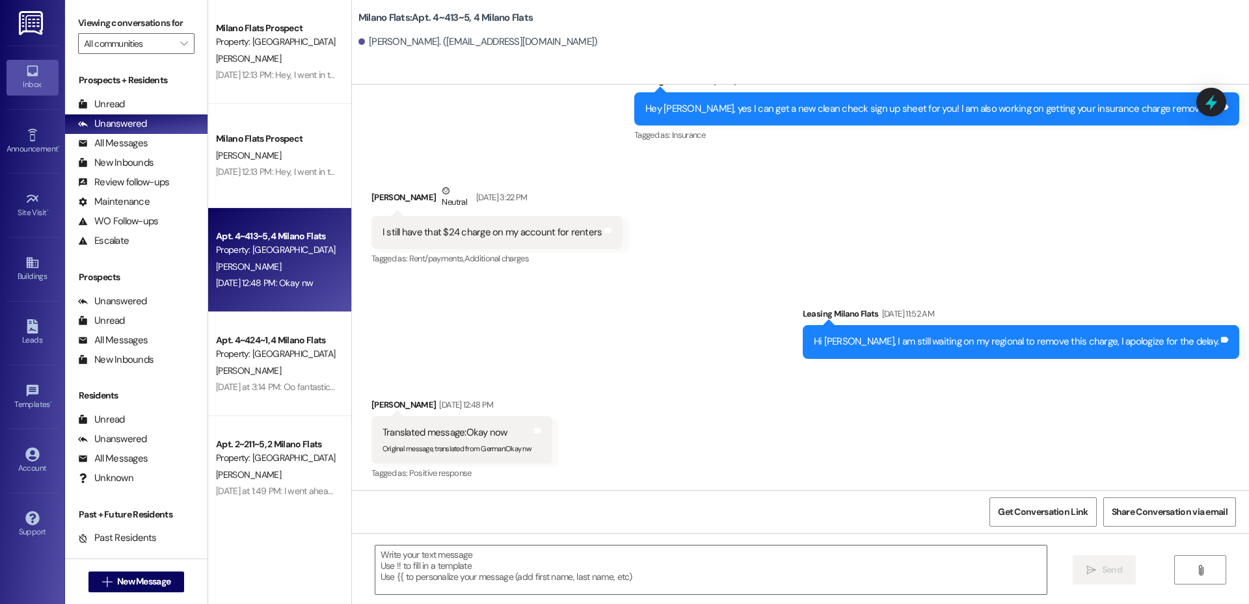
click at [450, 543] on div " Send " at bounding box center [800, 582] width 897 height 98
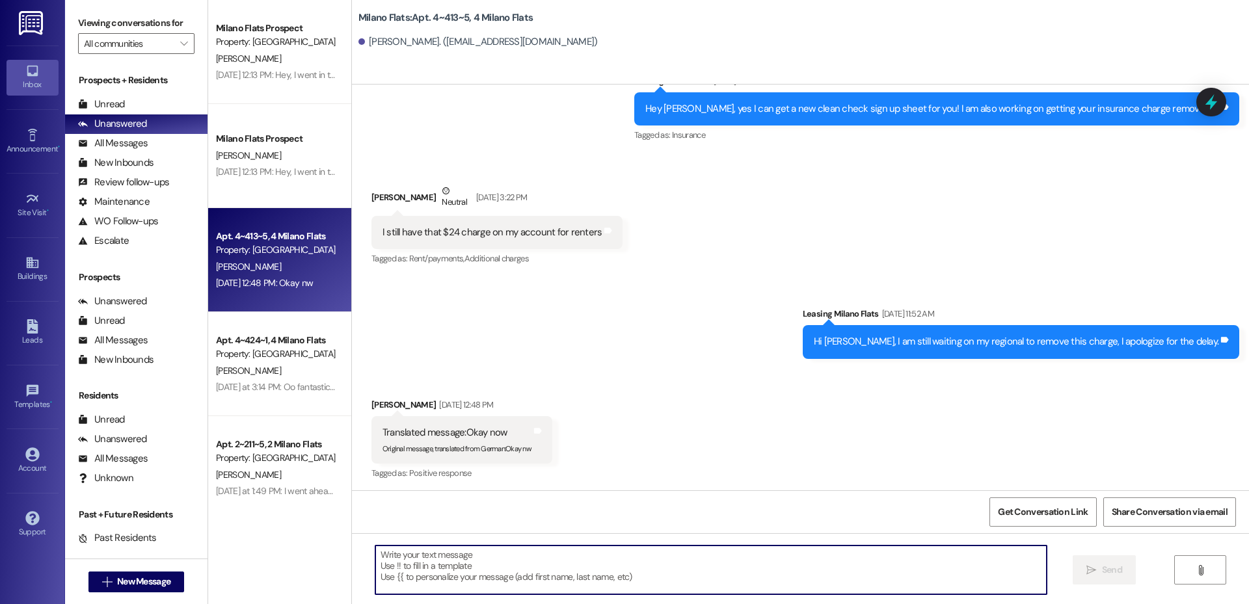
click at [447, 557] on textarea at bounding box center [710, 570] width 671 height 49
type textarea "J"
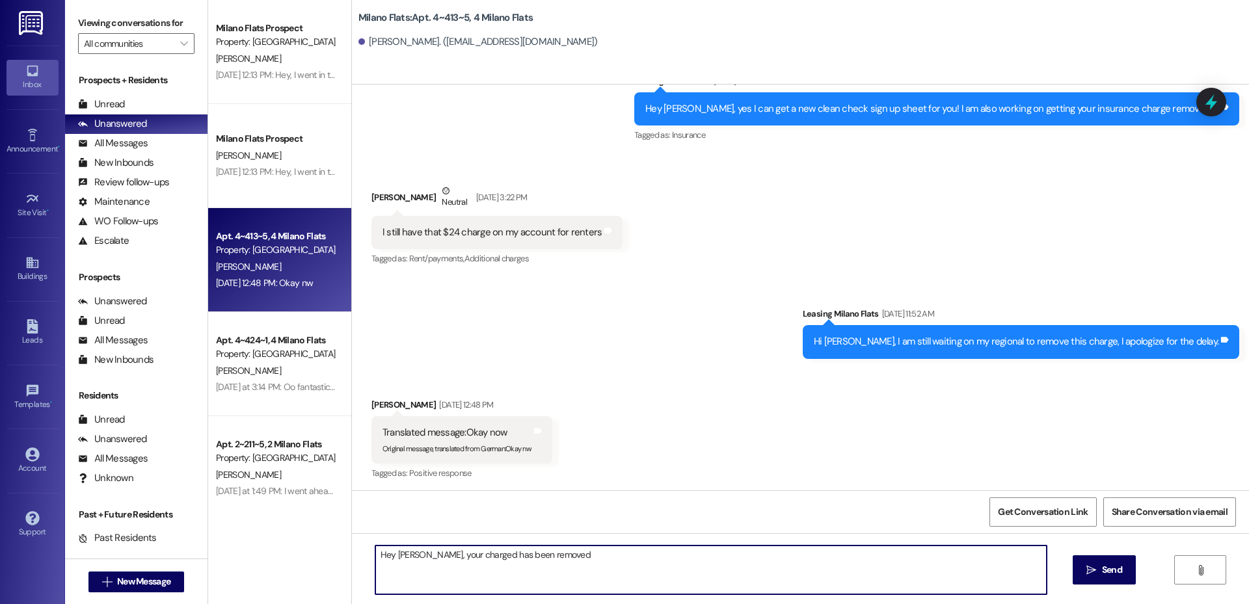
type textarea "Hey [PERSON_NAME], your charged has been removed!"
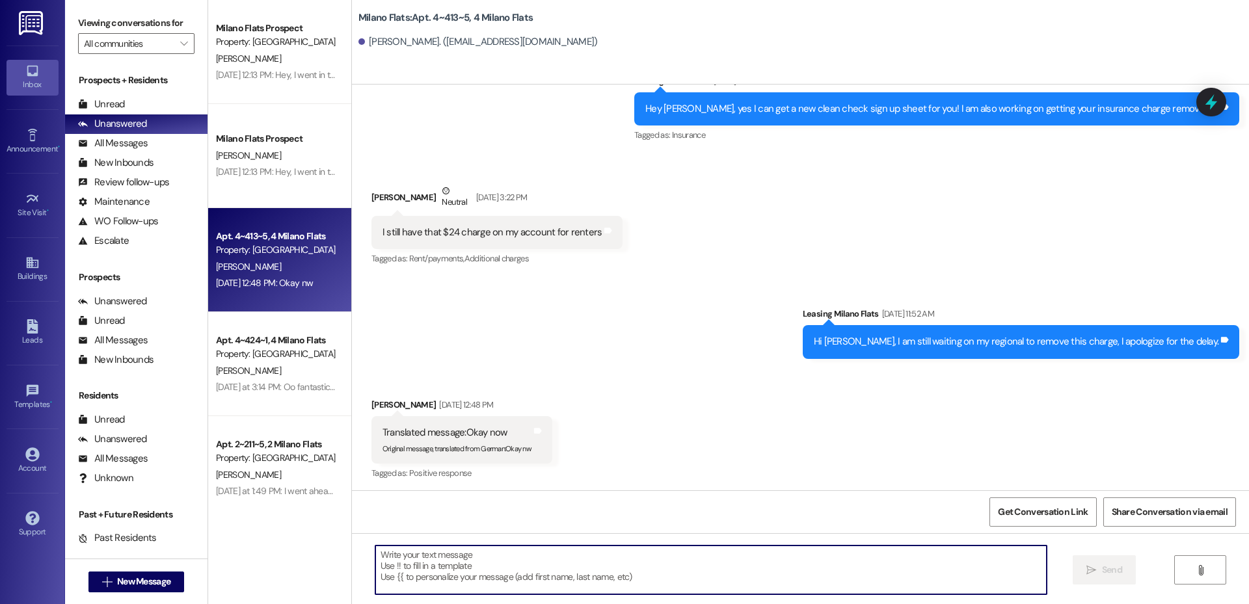
scroll to position [43172, 0]
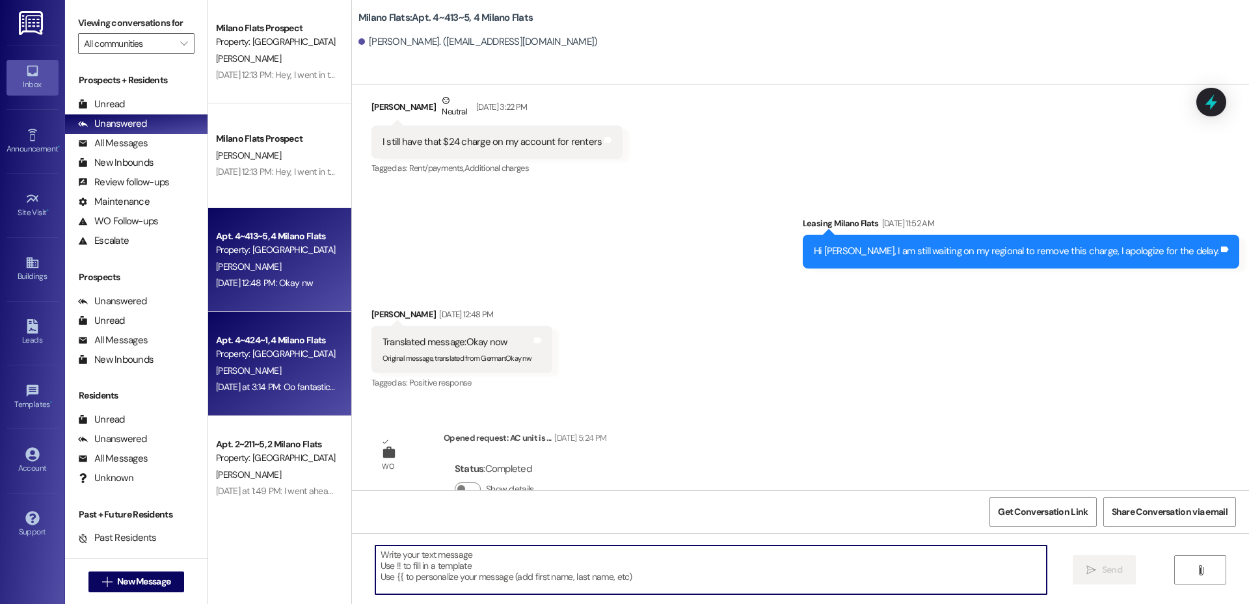
click at [329, 376] on div "Apt. 4~424~1, 4 Milano Flats Property: [GEOGRAPHIC_DATA] Flats [PERSON_NAME] [D…" at bounding box center [279, 364] width 143 height 104
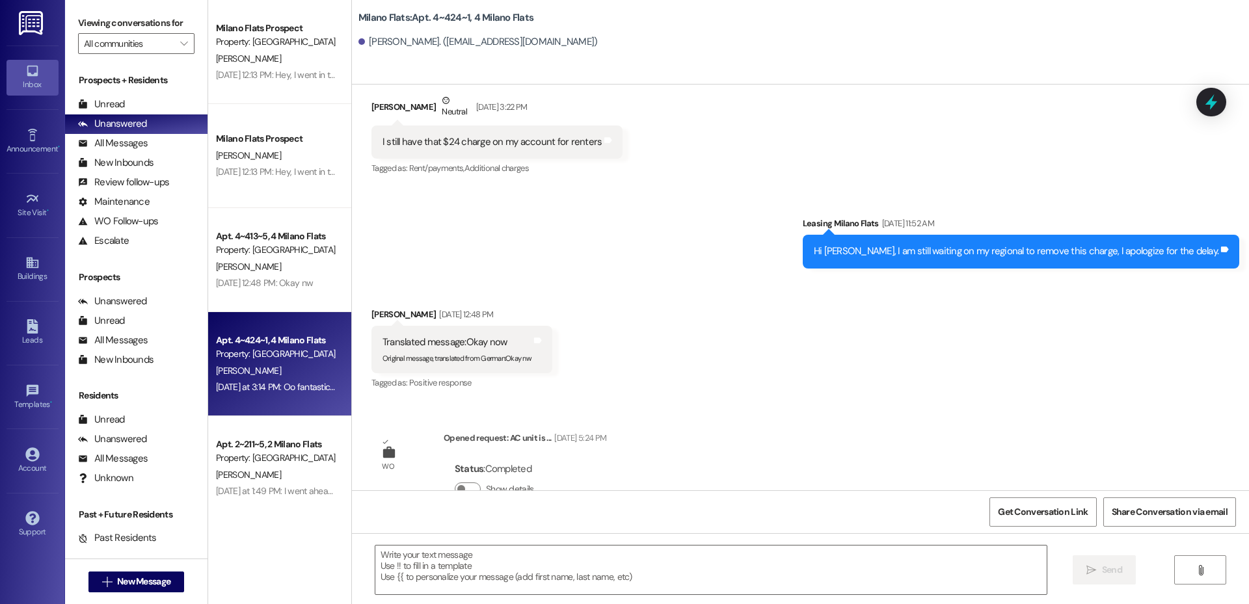
click at [288, 392] on div "[DATE] at 3:14 PM: Oo fantastic! I totally forgot you guys were closed so thats…" at bounding box center [799, 387] width 1167 height 12
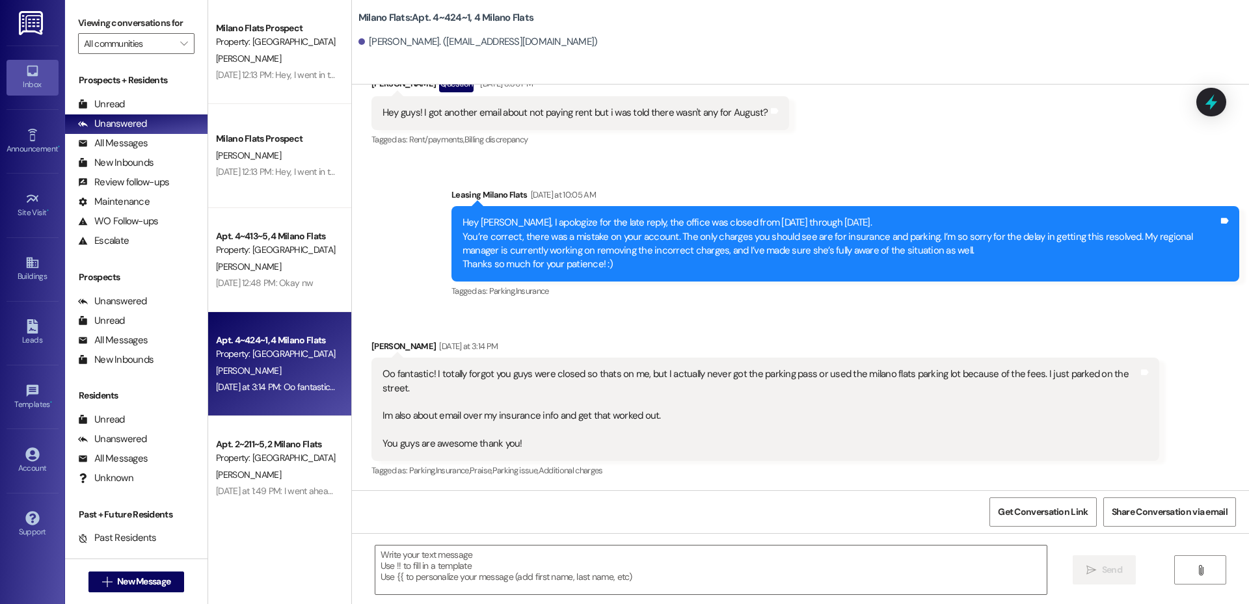
scroll to position [32113, 0]
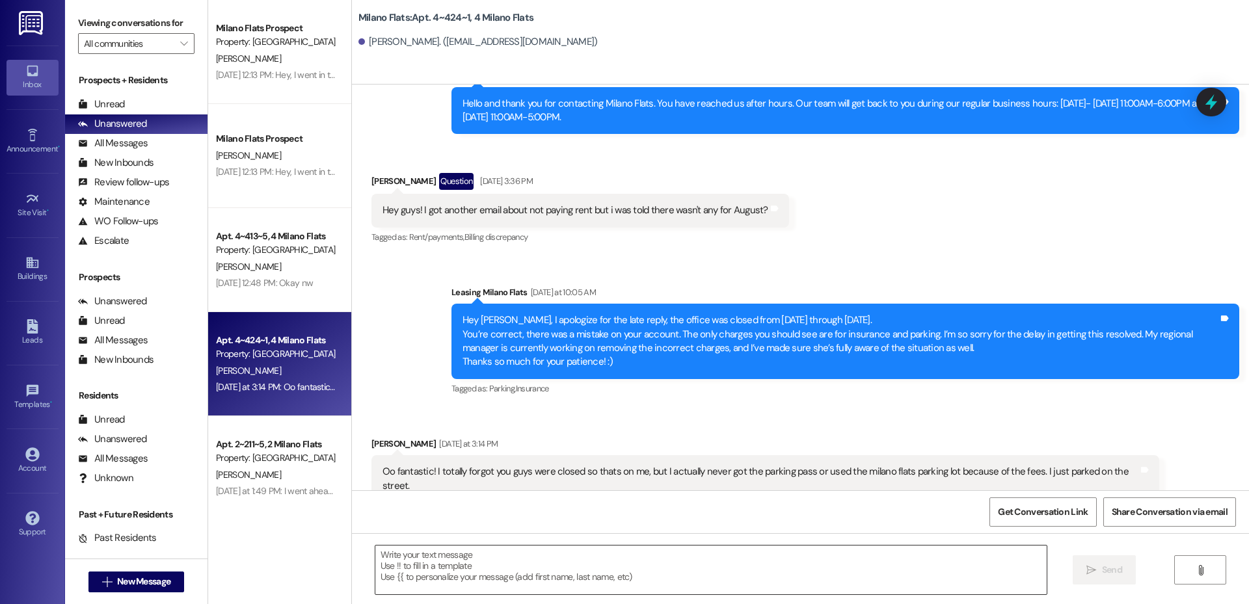
click at [517, 574] on textarea at bounding box center [710, 570] width 671 height 49
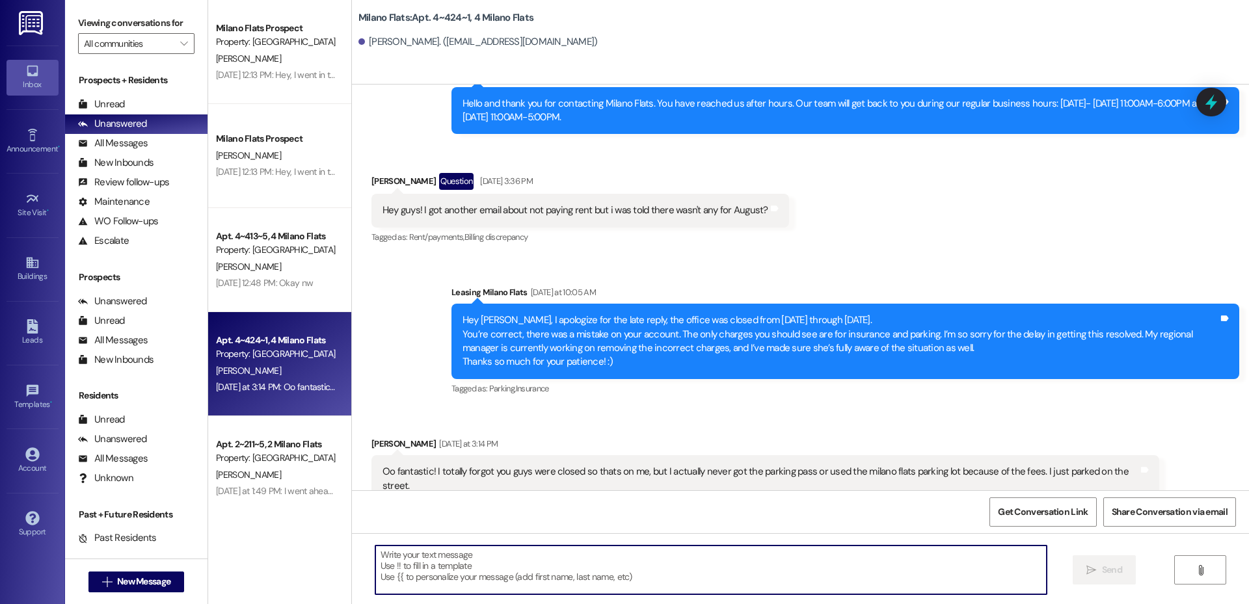
click at [517, 570] on textarea at bounding box center [710, 570] width 671 height 49
click at [560, 560] on textarea at bounding box center [710, 570] width 671 height 49
type textarea "[PERSON_NAME]"
type textarea "Hey [PERSON_NAME],"
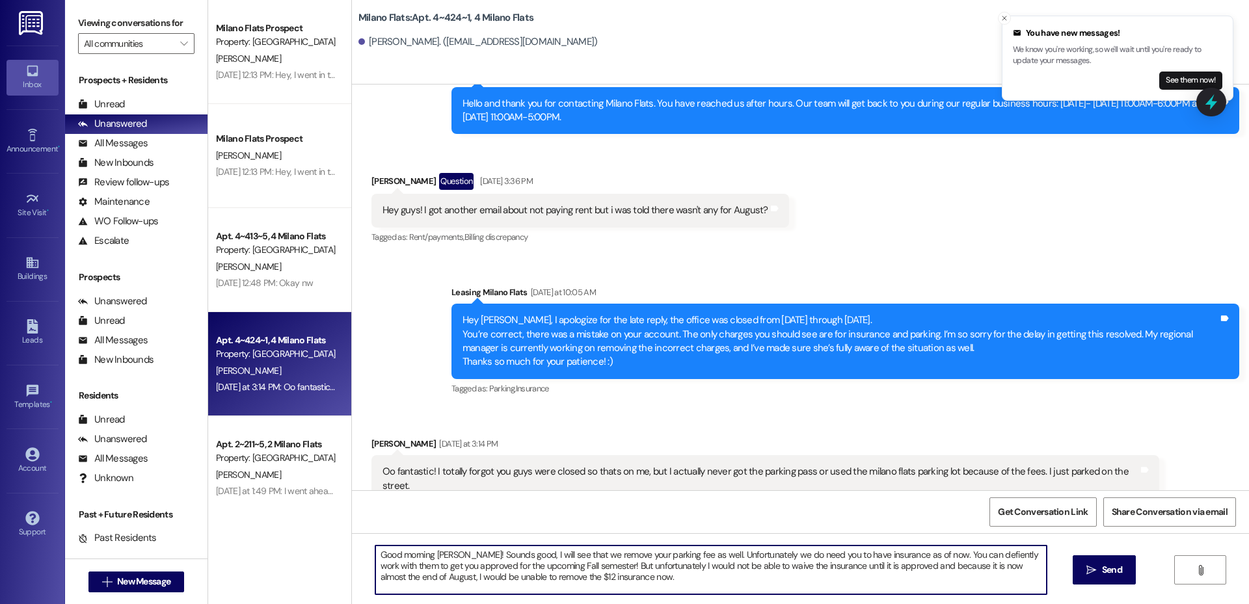
click at [961, 552] on textarea "Good morning [PERSON_NAME]! Sounds good, I will see that we remove your parking…" at bounding box center [710, 570] width 671 height 49
click at [649, 583] on textarea "Good morning [PERSON_NAME]! Sounds good, I will see that we remove your parking…" at bounding box center [710, 570] width 671 height 49
paste textarea "Morning [PERSON_NAME], Sounds good—I’ll make sure we remove your parking fee. R…"
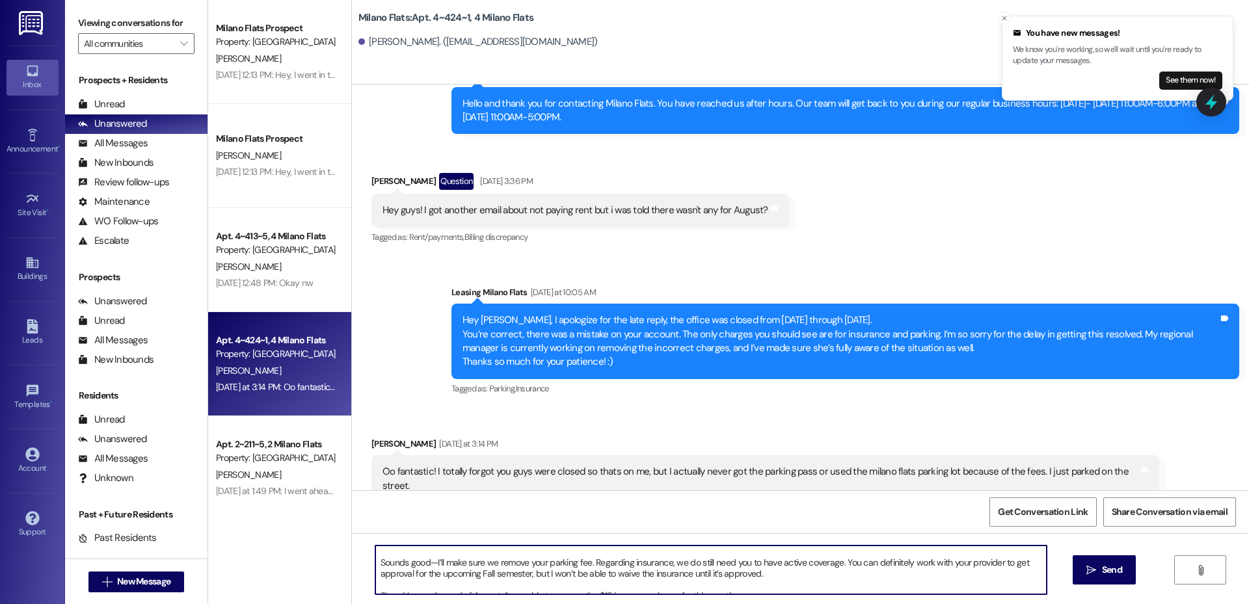
scroll to position [0, 0]
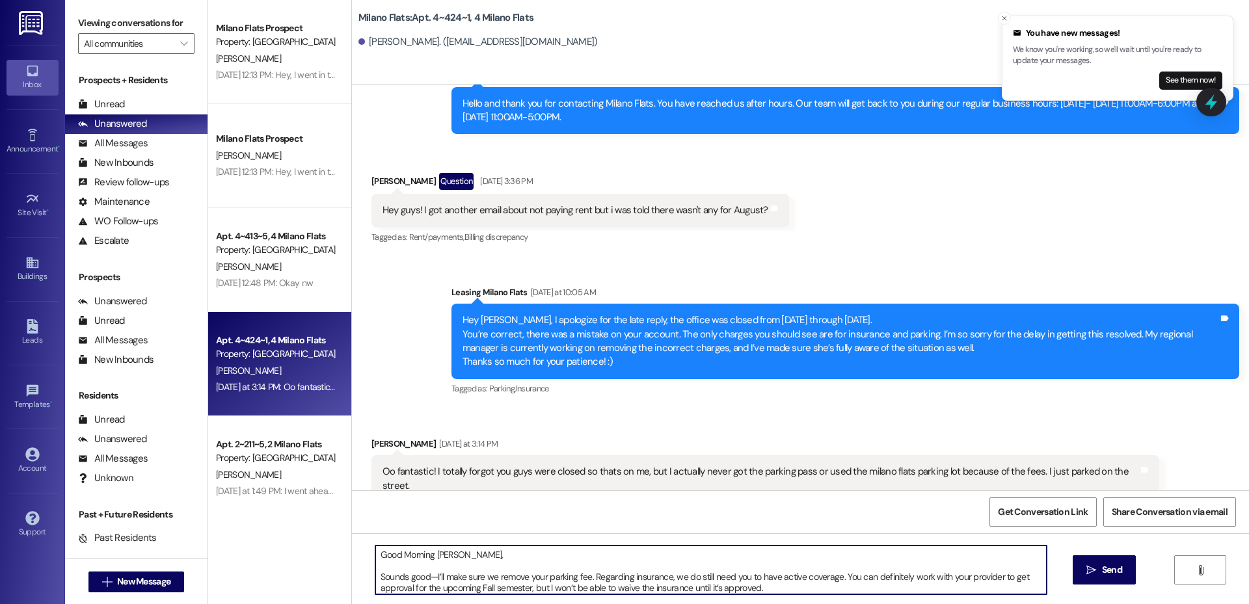
click at [375, 576] on textarea "Good Morning [PERSON_NAME], Sounds good—I’ll make sure we remove your parking f…" at bounding box center [710, 570] width 671 height 49
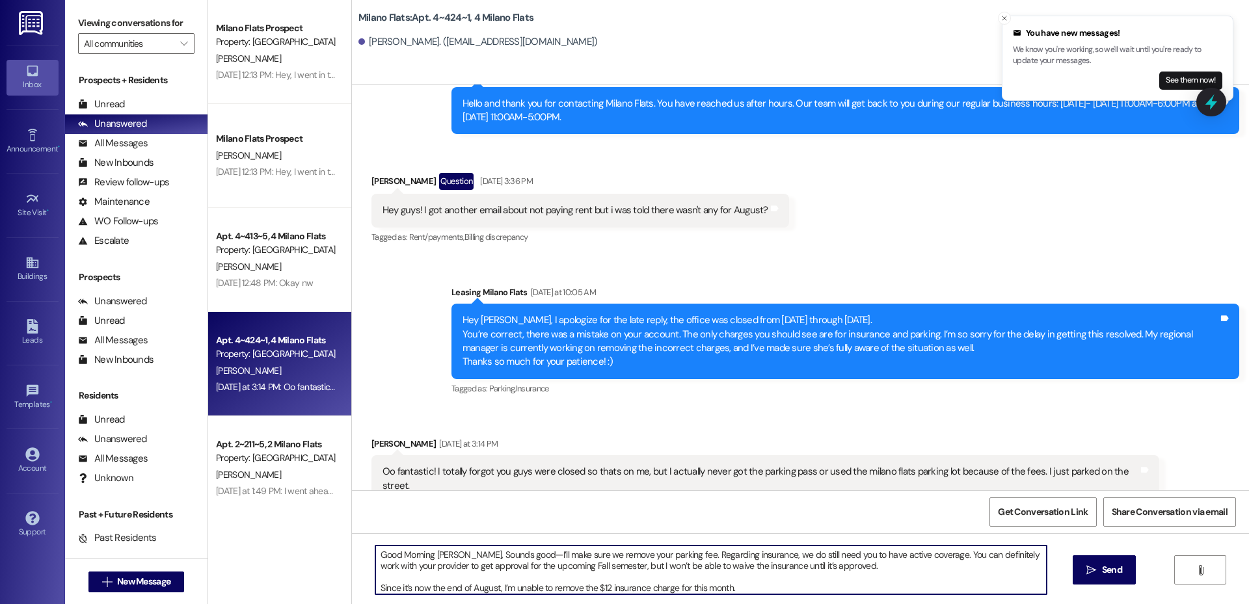
click at [510, 557] on textarea "Good Morning [PERSON_NAME], Sounds good—I’ll make sure we remove your parking f…" at bounding box center [710, 570] width 671 height 49
click at [375, 590] on textarea "Good Morning [PERSON_NAME], Sounds good, I’ll make sure we remove your parking …" at bounding box center [710, 570] width 671 height 49
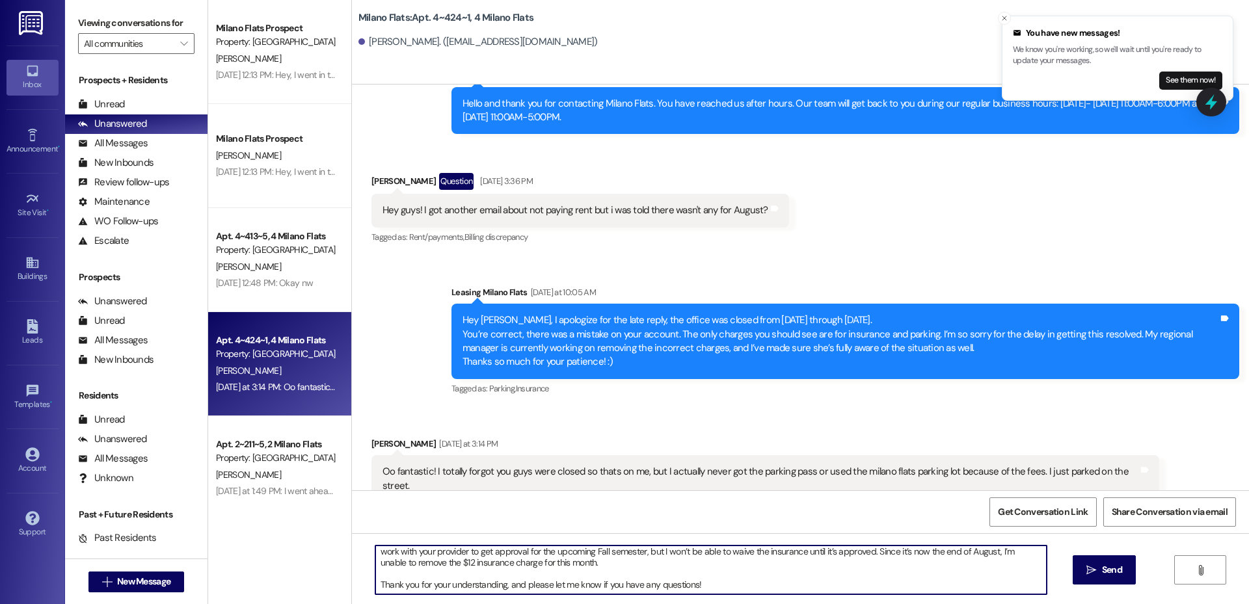
click at [375, 585] on textarea "Good Morning [PERSON_NAME], Sounds good, I’ll make sure we remove your parking …" at bounding box center [710, 570] width 671 height 49
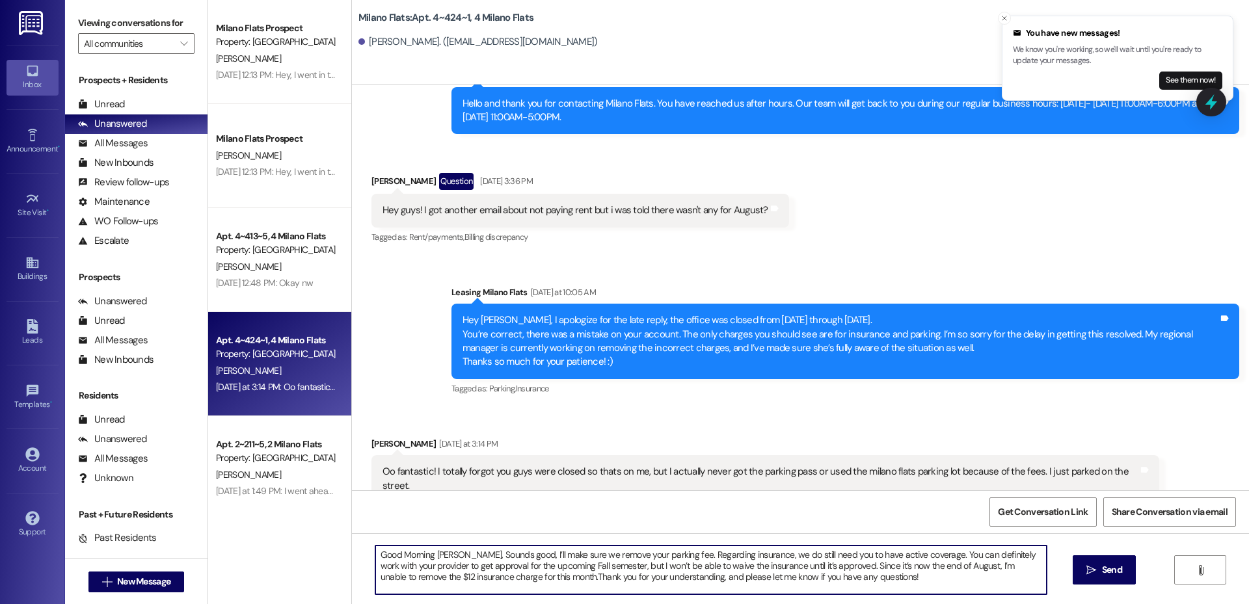
scroll to position [0, 0]
click at [847, 576] on textarea "Good Morning [PERSON_NAME], Sounds good, I’ll make sure we remove your parking …" at bounding box center [710, 570] width 671 height 49
type textarea "Good Morning [PERSON_NAME], Sounds good, I’ll make sure we remove your parking …"
click at [1094, 574] on icon "" at bounding box center [1091, 570] width 10 height 10
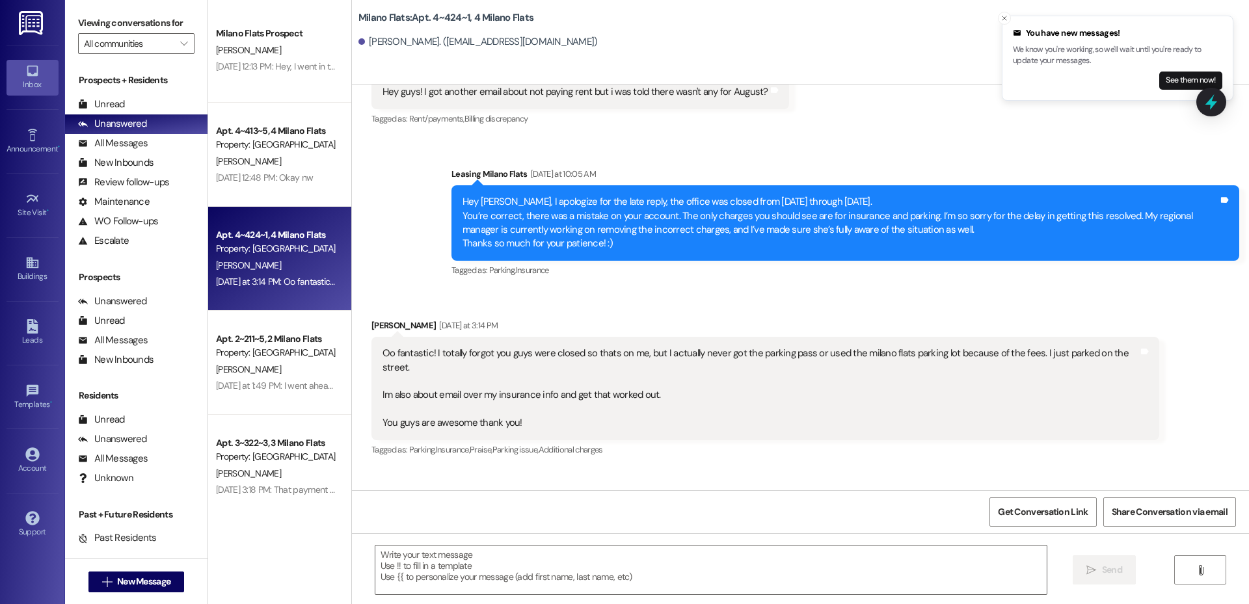
scroll to position [152, 0]
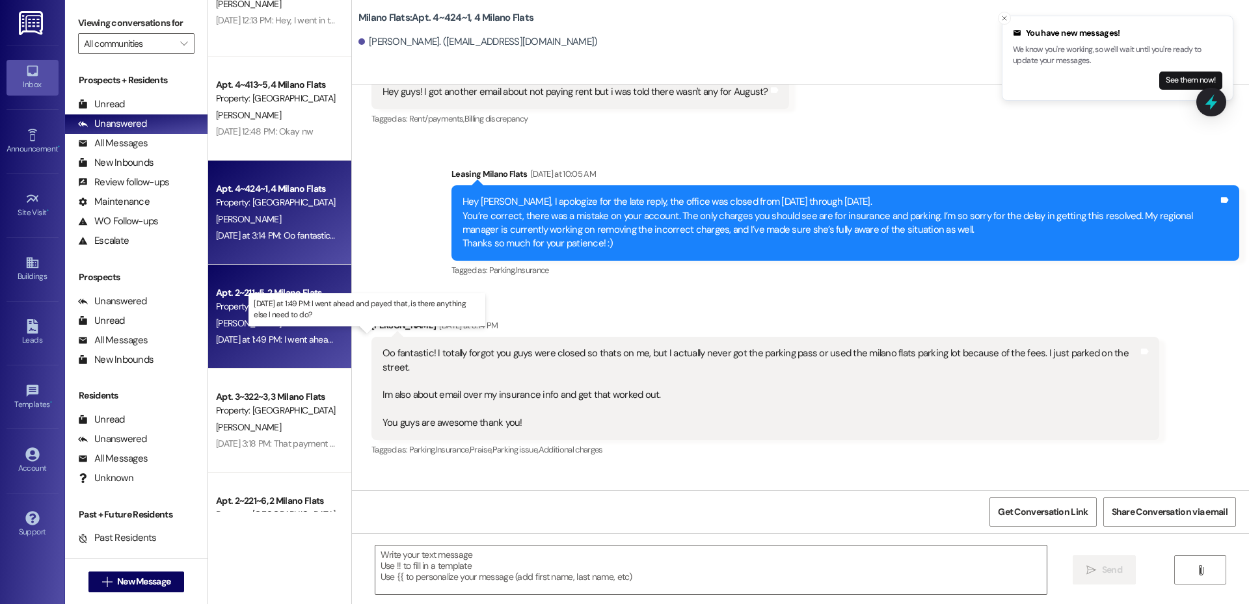
click at [290, 336] on div "[DATE] at 1:49 PM: I went ahead and payed that, is there anything else I need t…" at bounding box center [373, 340] width 314 height 12
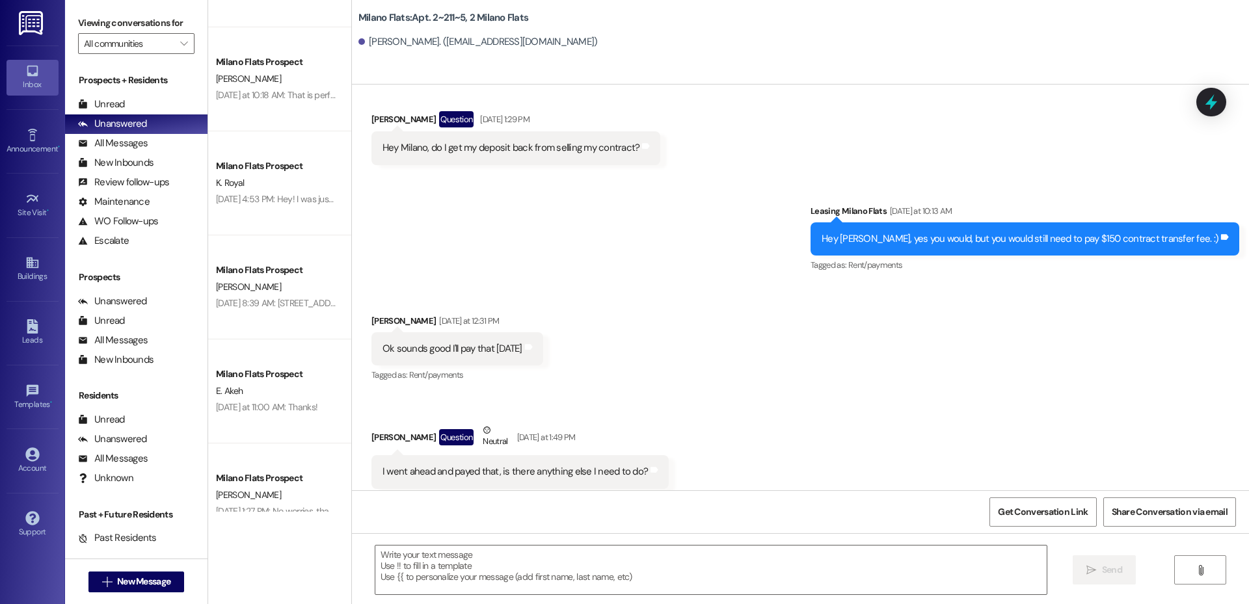
scroll to position [2403, 0]
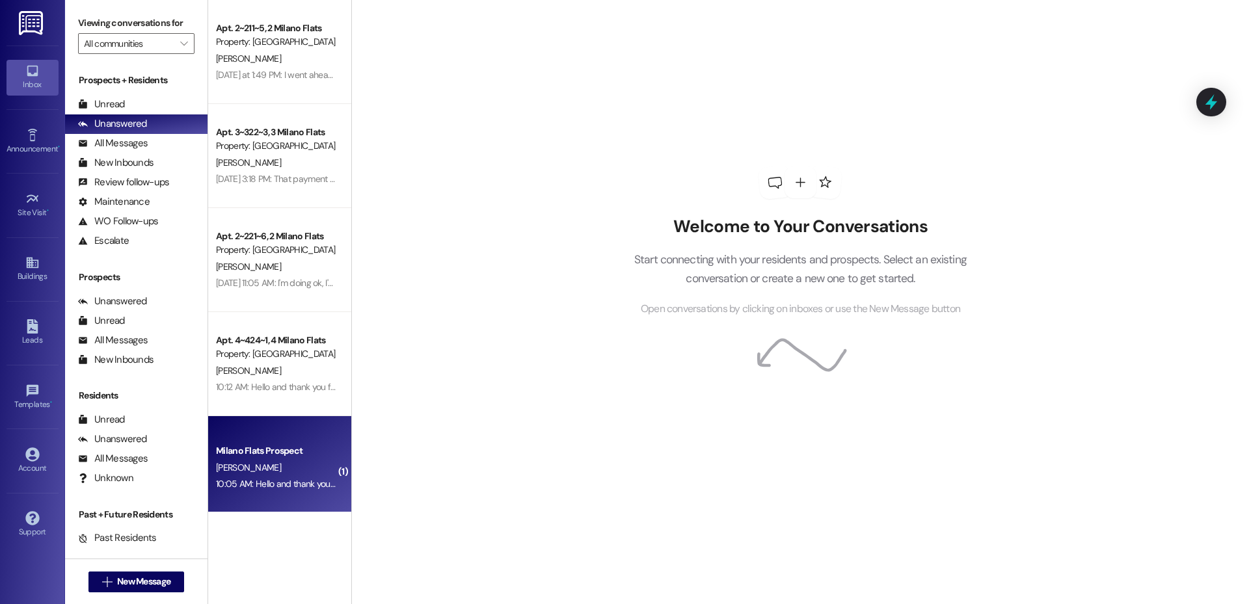
click at [219, 483] on div "10:05 AM: Hello and thank you for contacting Milano Flats. You have reached us …" at bounding box center [627, 484] width 822 height 12
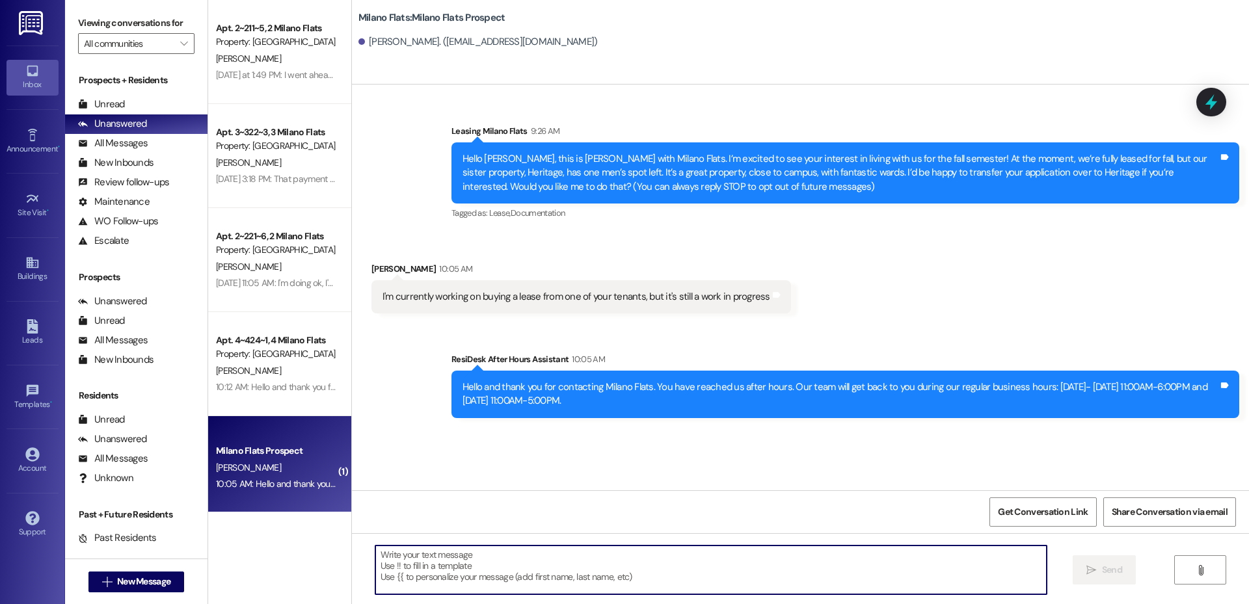
click at [545, 571] on textarea at bounding box center [710, 570] width 671 height 49
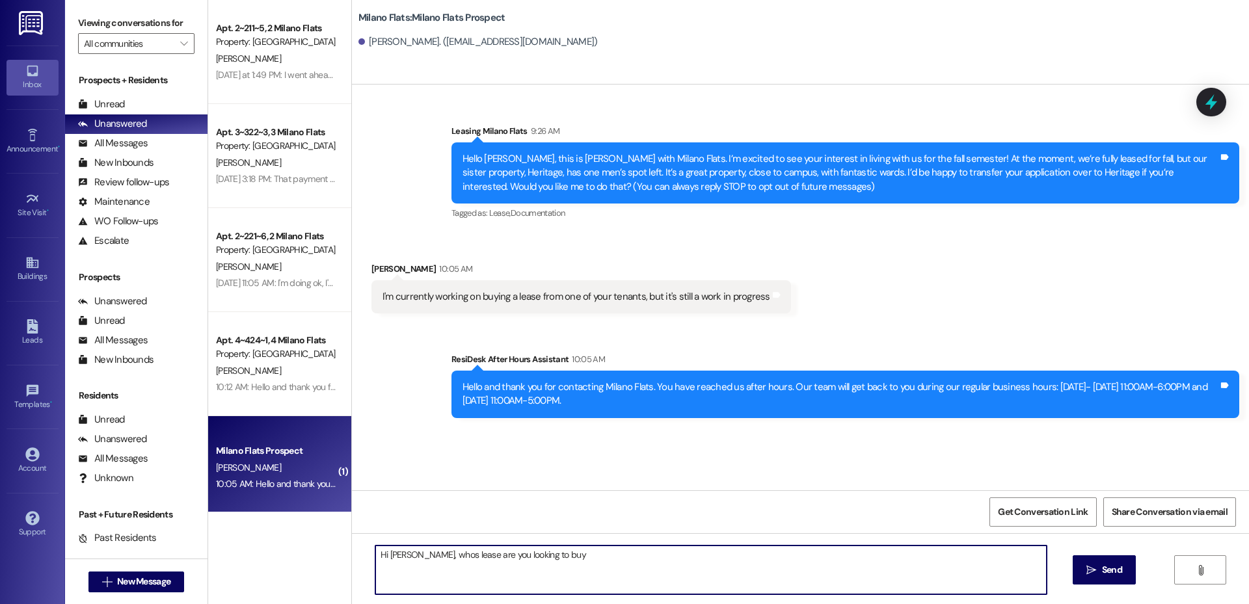
type textarea "Hi Alexander, whos lease are you looking to buy?"
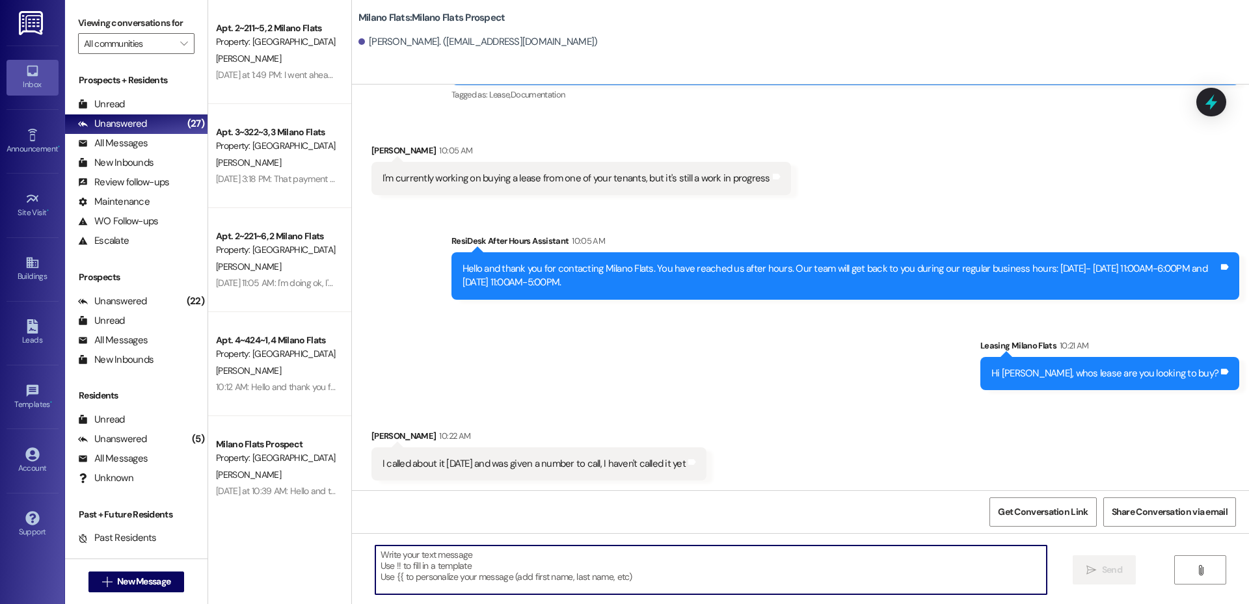
scroll to position [210, 0]
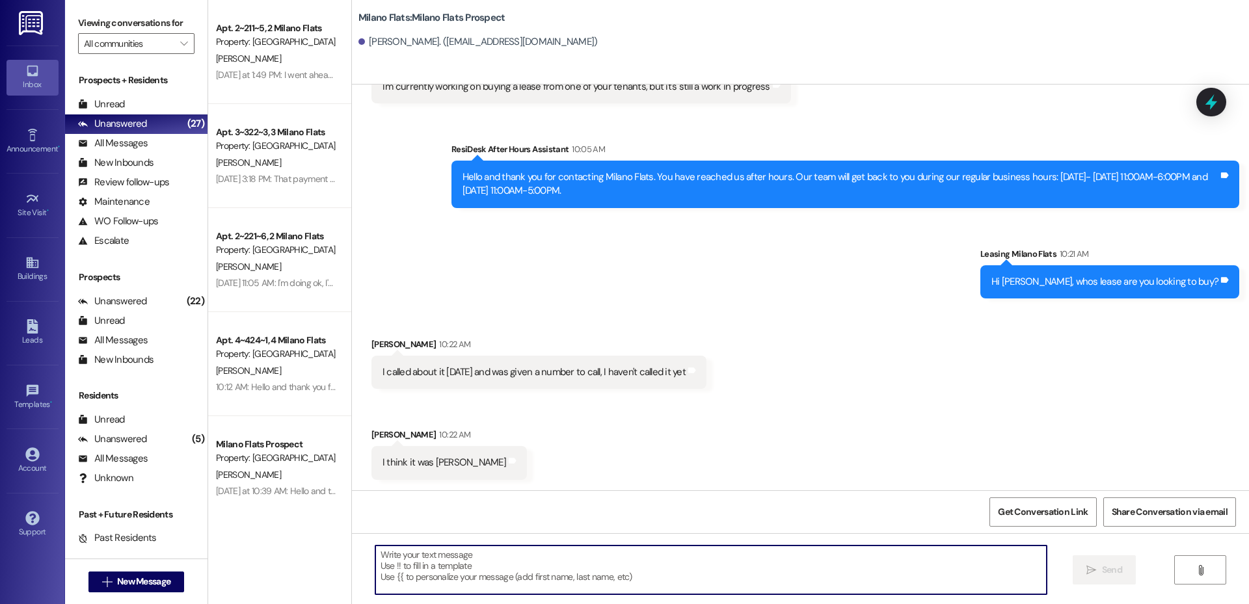
click at [476, 554] on textarea at bounding box center [710, 570] width 671 height 49
type textarea "O"
type textarea "G"
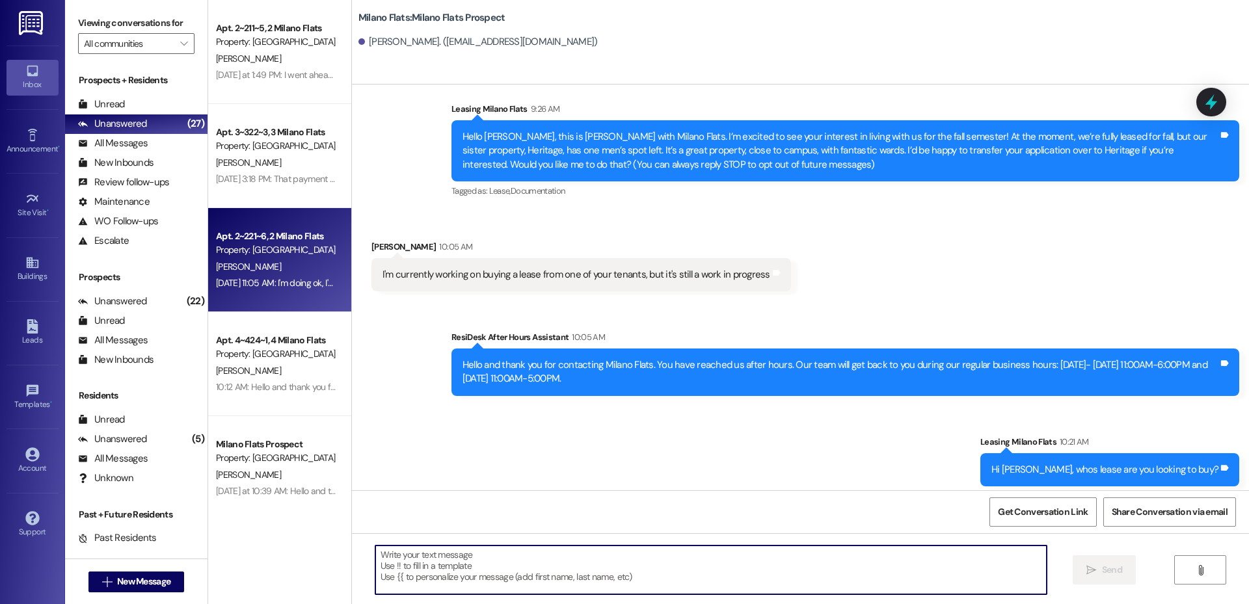
scroll to position [0, 0]
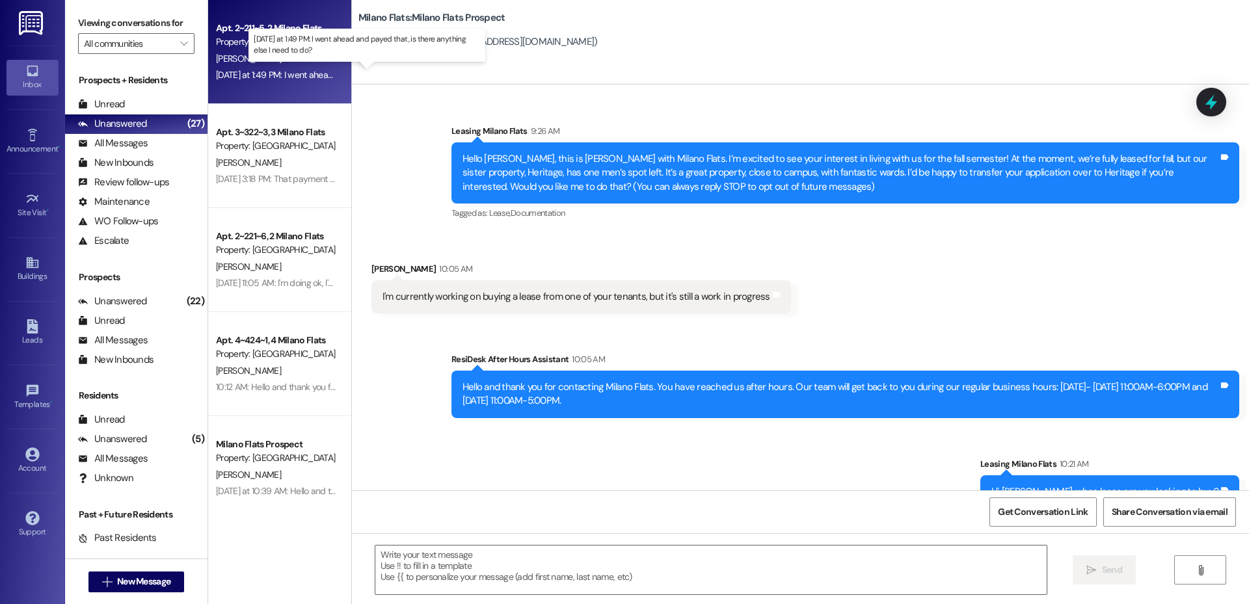
click at [297, 76] on div "[DATE] at 1:49 PM: I went ahead and payed that, is there anything else I need t…" at bounding box center [373, 75] width 314 height 12
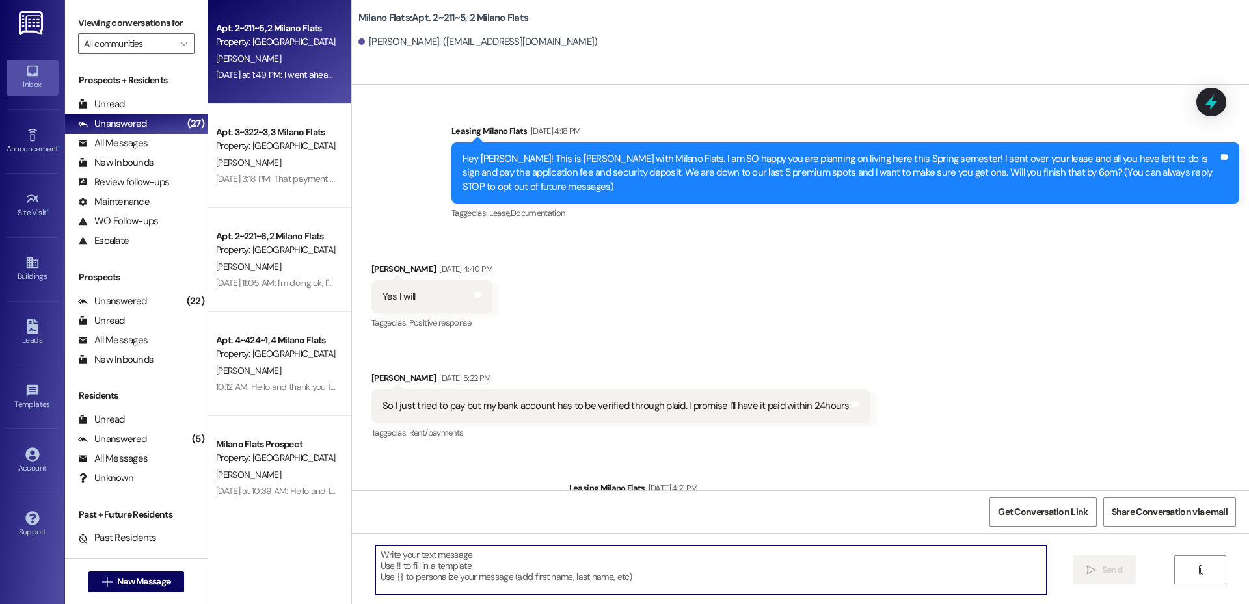
click at [447, 565] on textarea at bounding box center [710, 570] width 671 height 49
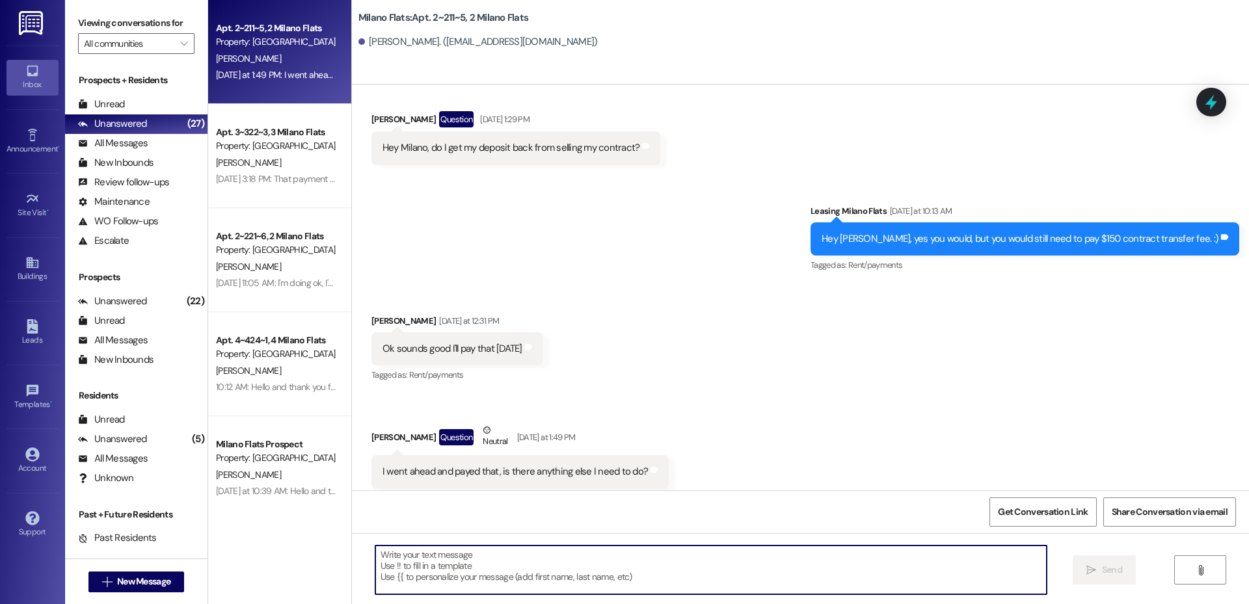
paste textarea "Hi Rachel, this is Liz with Milano Flats! I’ve sent your Seller Agreement for y…"
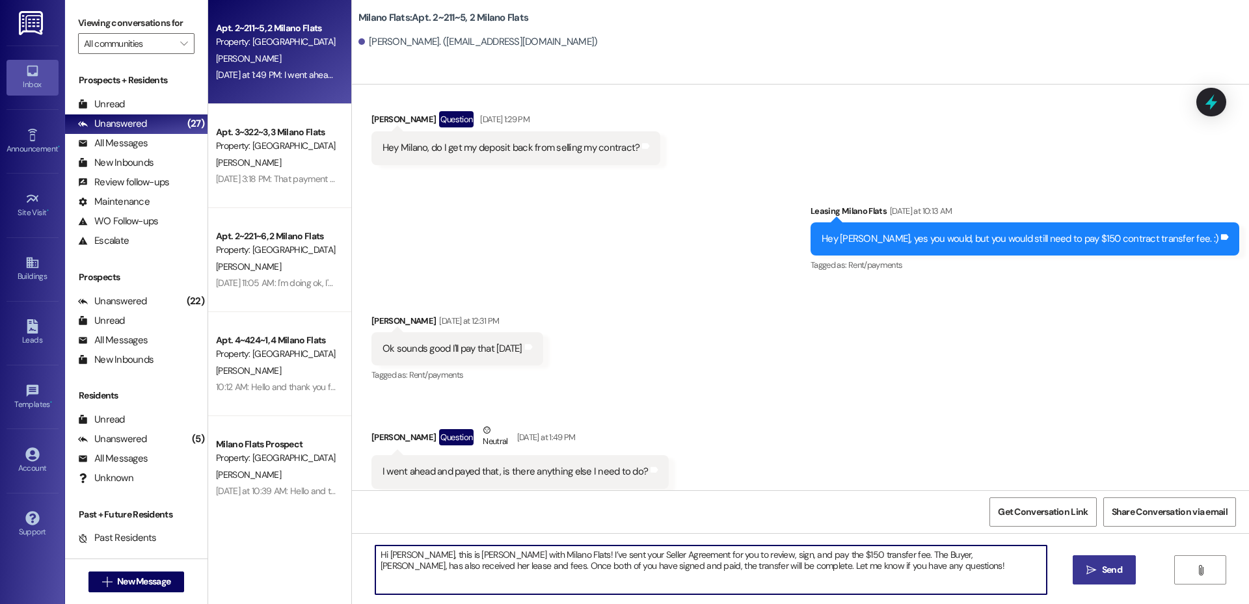
type textarea "Hi Rachel, this is Liz with Milano Flats! I’ve sent your Seller Agreement for y…"
click at [1117, 562] on button " Send" at bounding box center [1104, 570] width 63 height 29
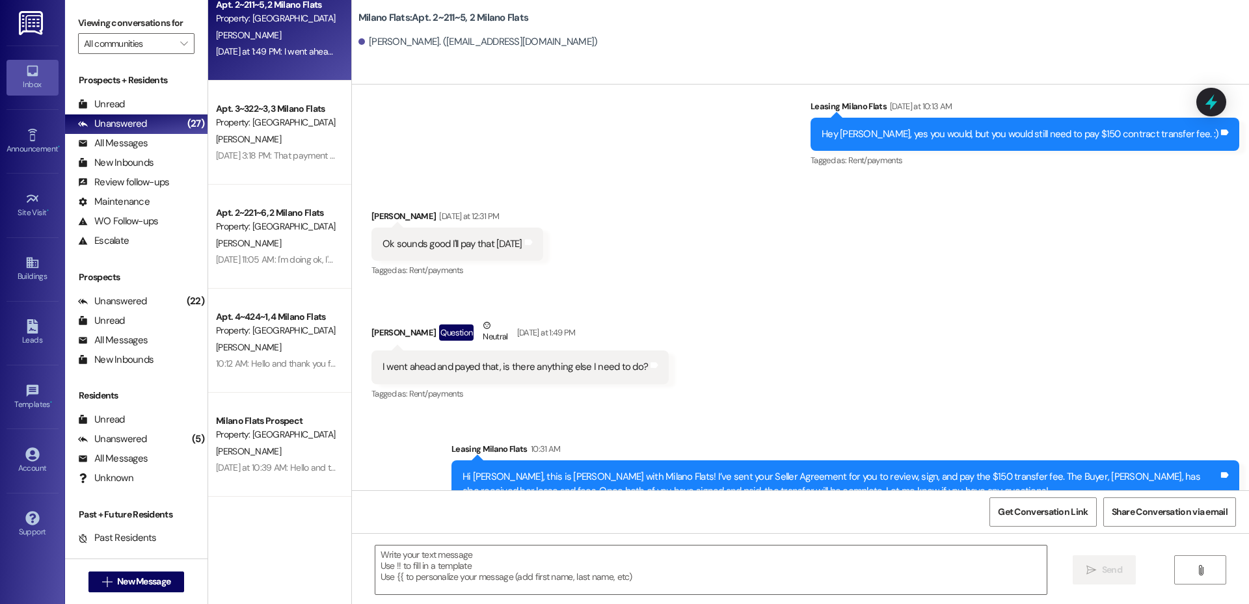
scroll to position [0, 0]
